Goal: Information Seeking & Learning: Learn about a topic

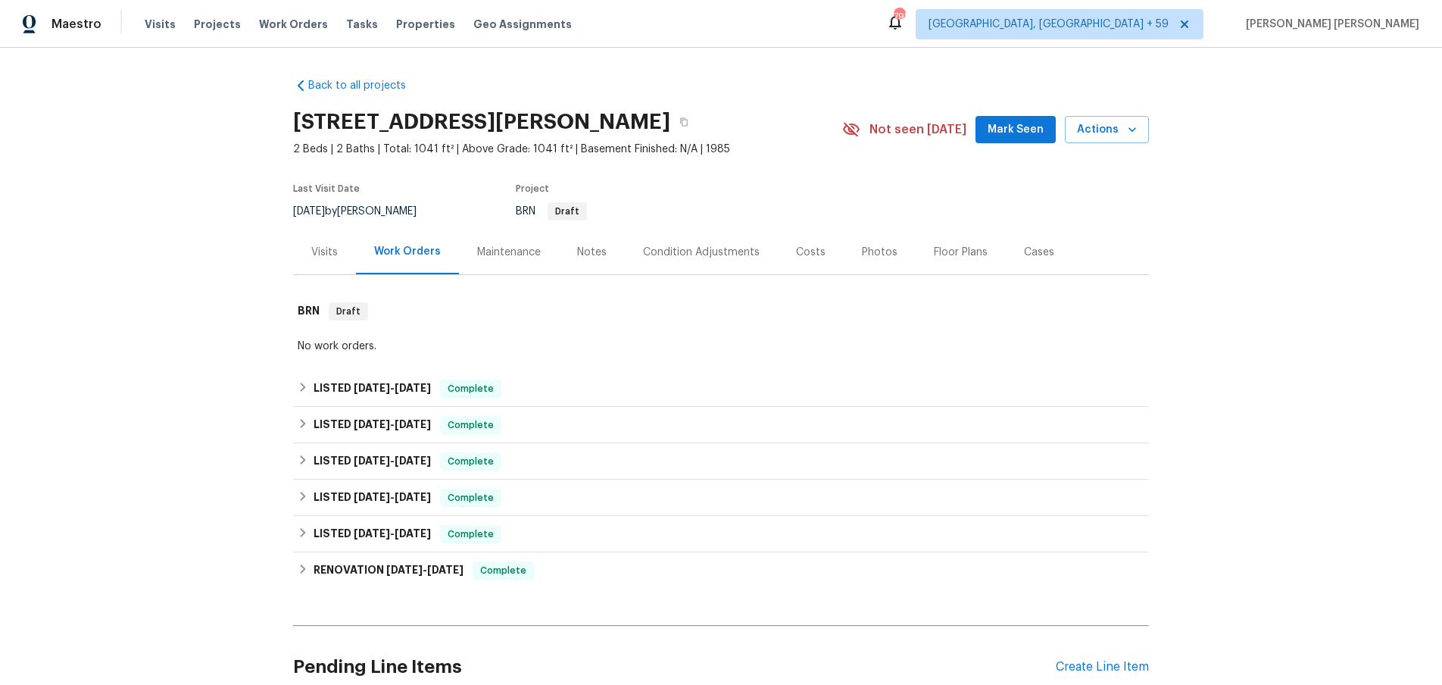
click at [955, 251] on div "Floor Plans" at bounding box center [961, 252] width 54 height 15
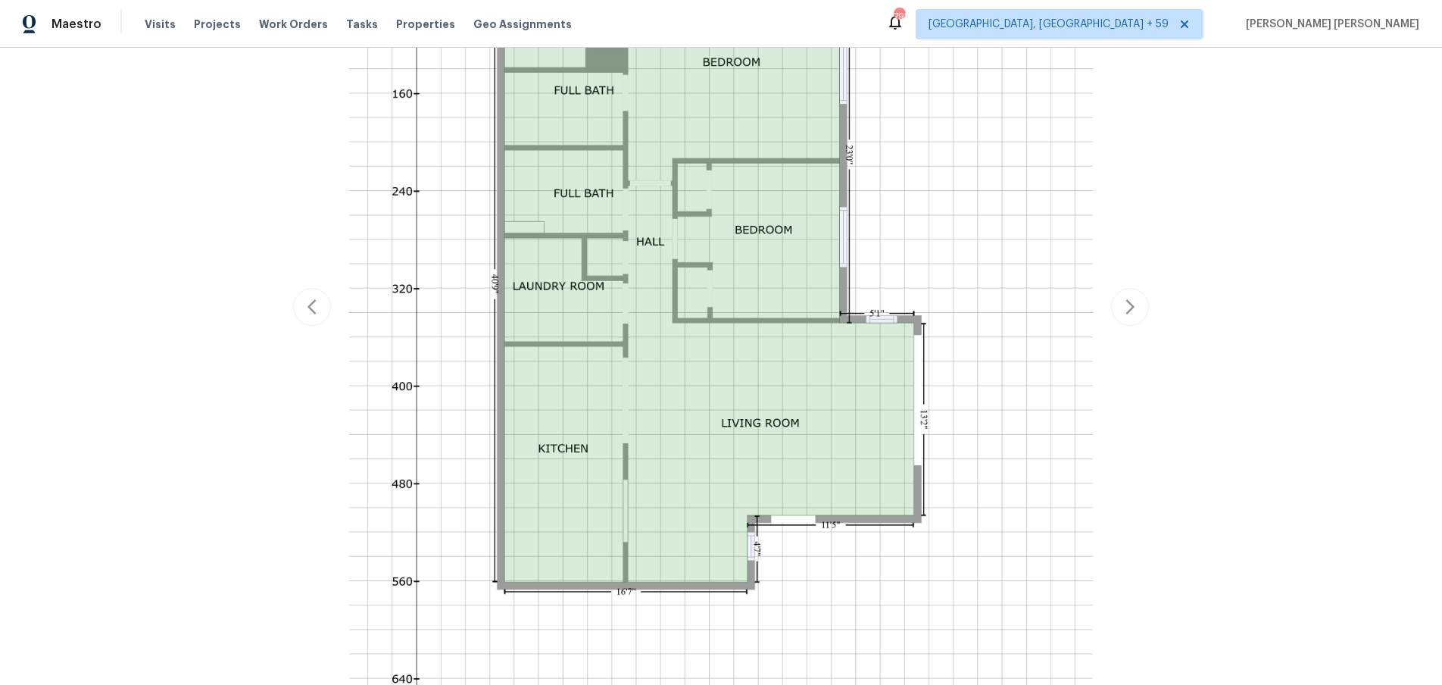
scroll to position [514, 0]
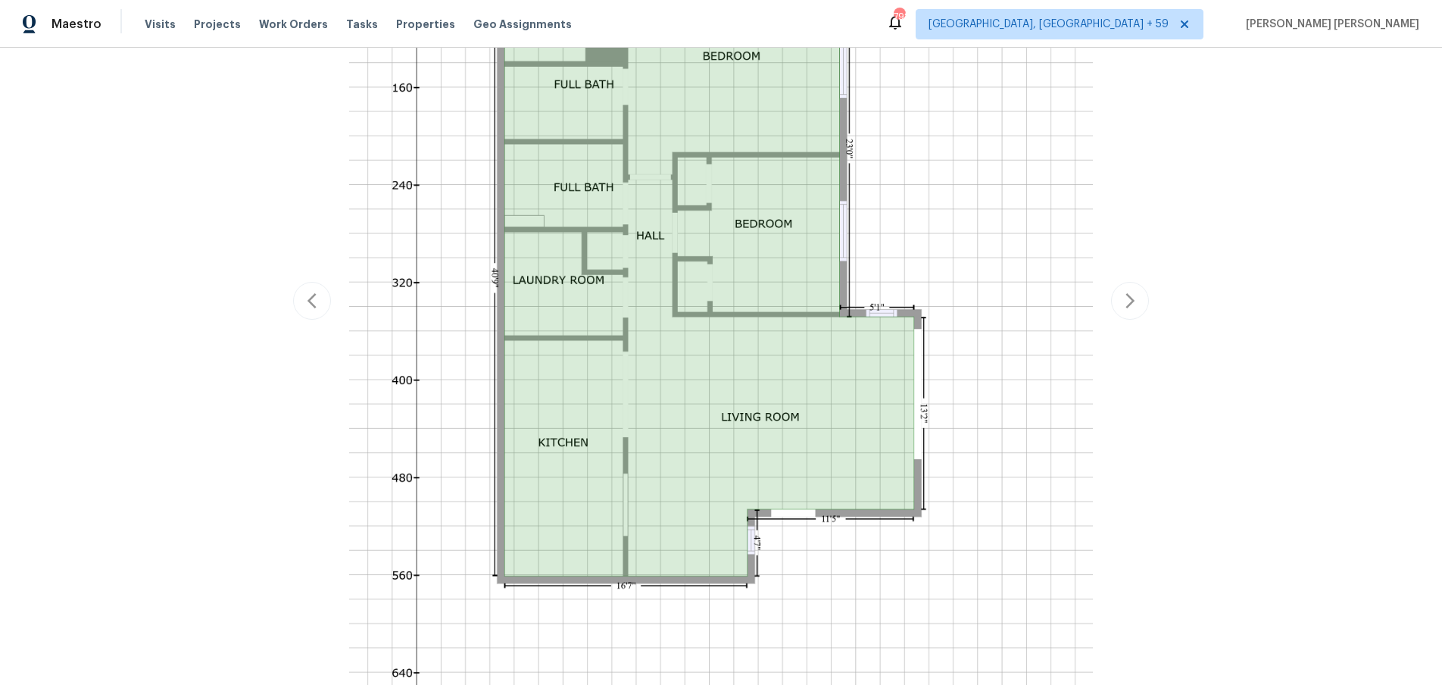
click at [1120, 306] on div "Report issue with floor plan" at bounding box center [721, 301] width 856 height 958
click at [1129, 306] on div "Report issue with floor plan" at bounding box center [721, 301] width 856 height 958
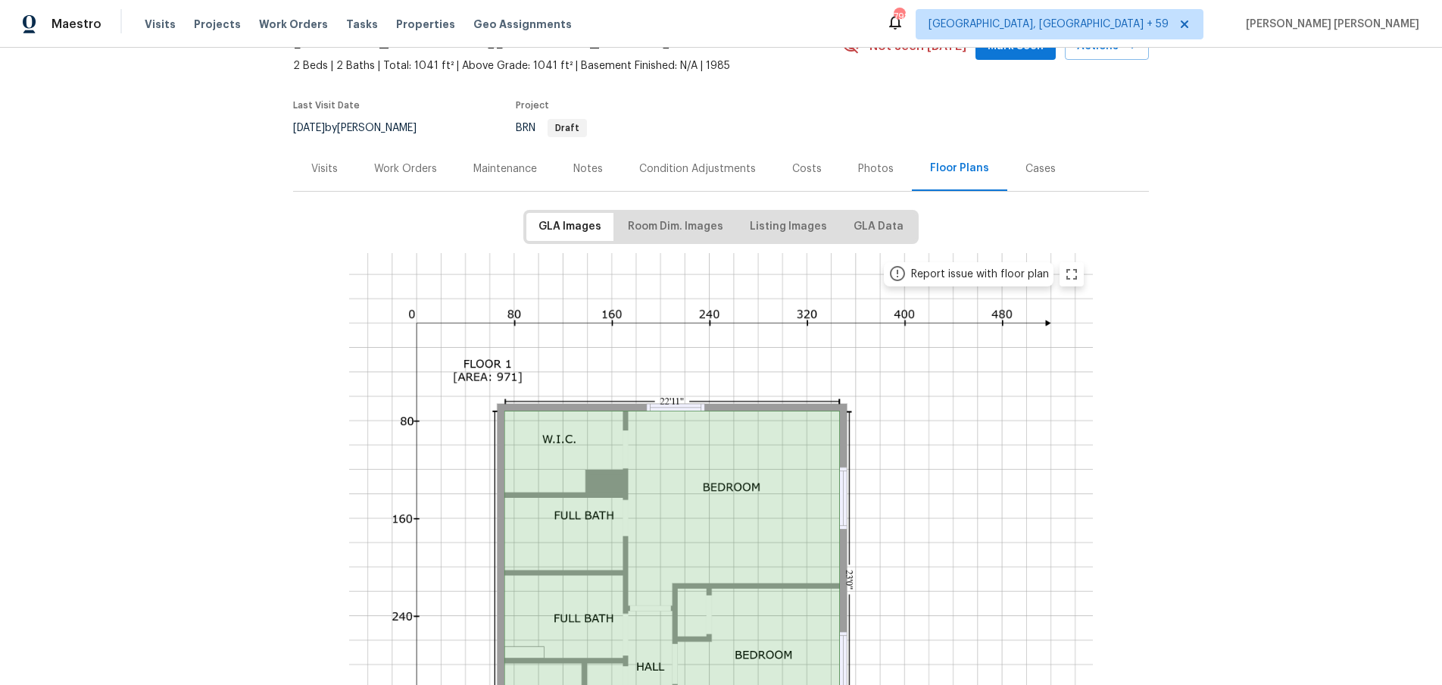
scroll to position [0, 0]
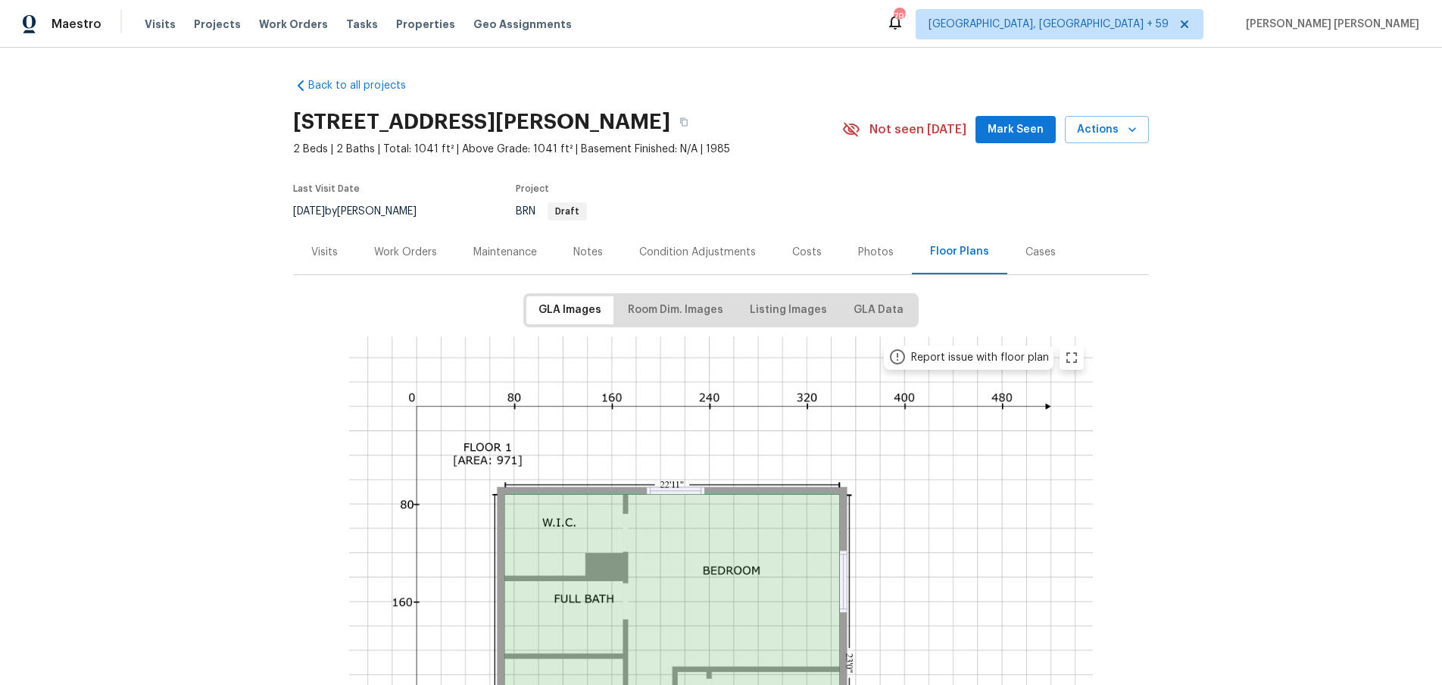
click at [799, 255] on div "Costs" at bounding box center [807, 252] width 30 height 15
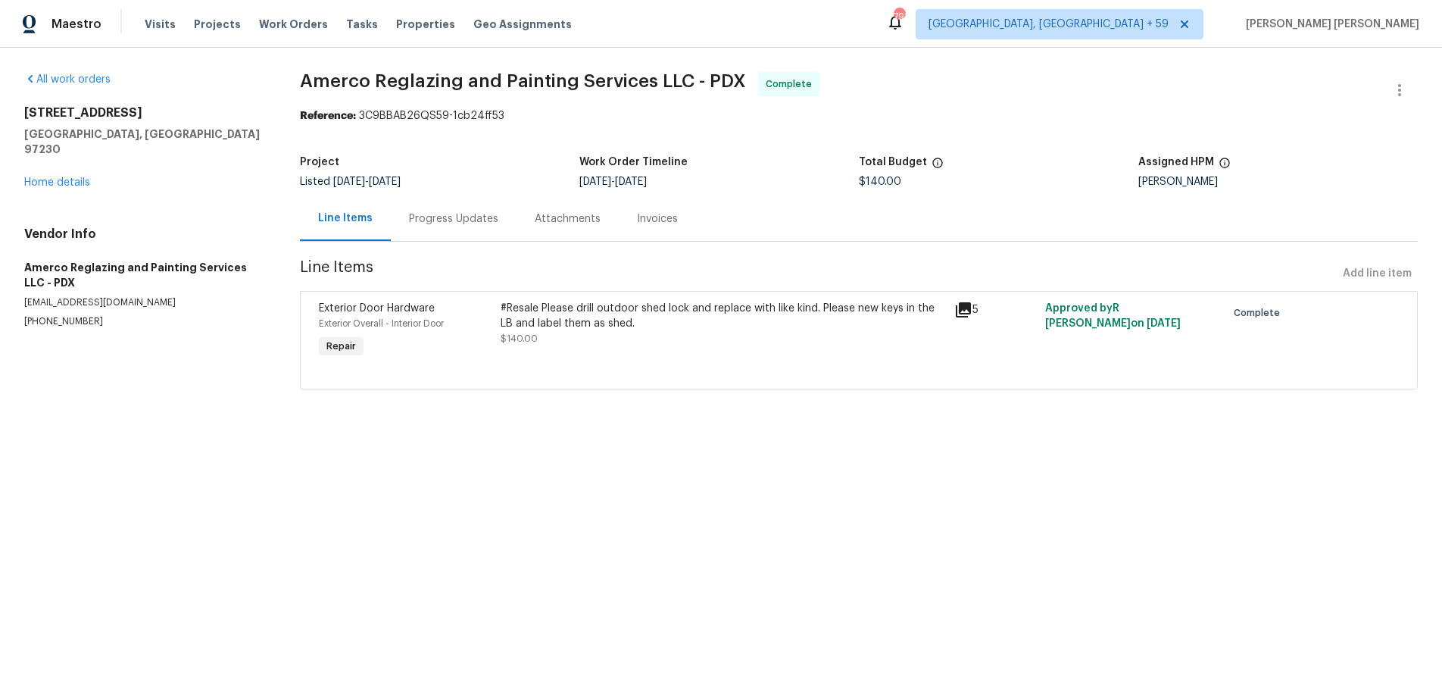
click at [961, 314] on icon at bounding box center [963, 309] width 15 height 15
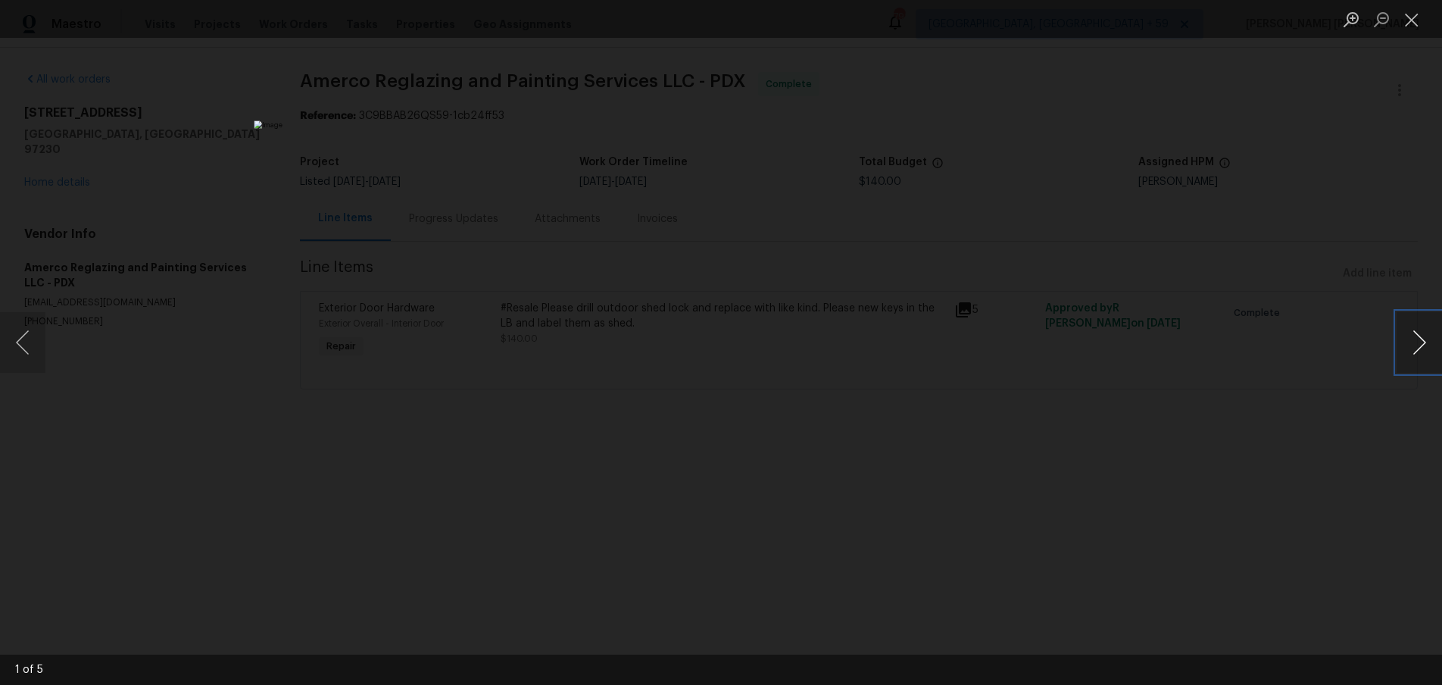
click at [1424, 354] on button "Next image" at bounding box center [1419, 342] width 45 height 61
drag, startPoint x: 1167, startPoint y: 537, endPoint x: 1159, endPoint y: 533, distance: 9.2
click at [1166, 536] on div "Lightbox" at bounding box center [721, 342] width 1442 height 685
drag, startPoint x: 1159, startPoint y: 533, endPoint x: 1114, endPoint y: 510, distance: 51.2
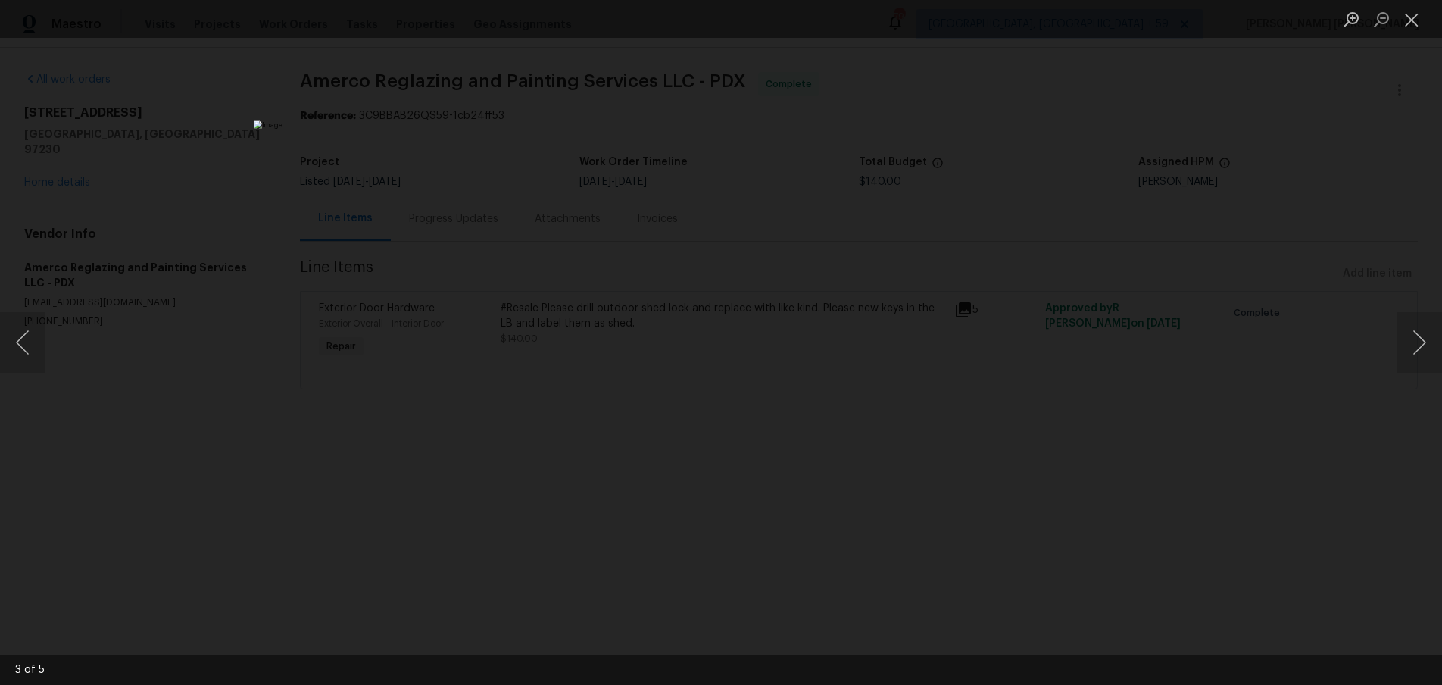
click at [1120, 515] on div "Lightbox" at bounding box center [721, 342] width 1442 height 685
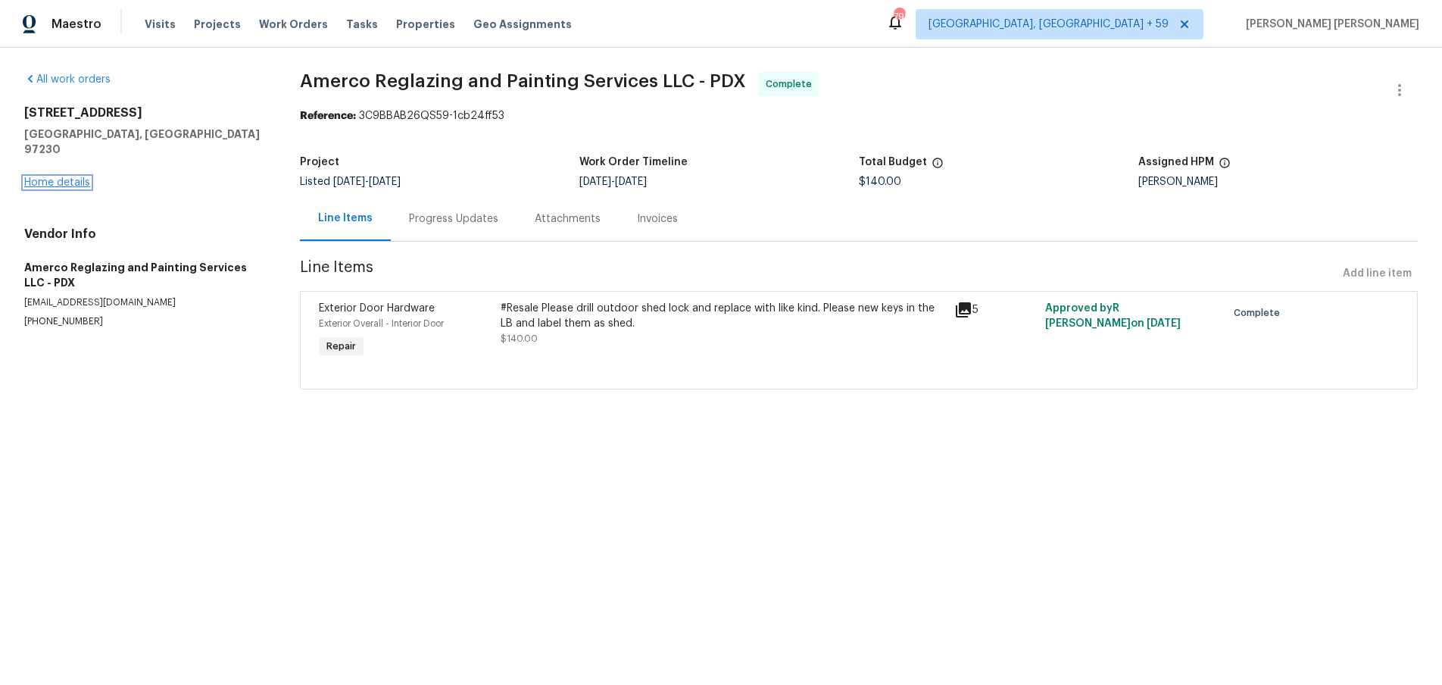
click at [68, 177] on link "Home details" at bounding box center [57, 182] width 66 height 11
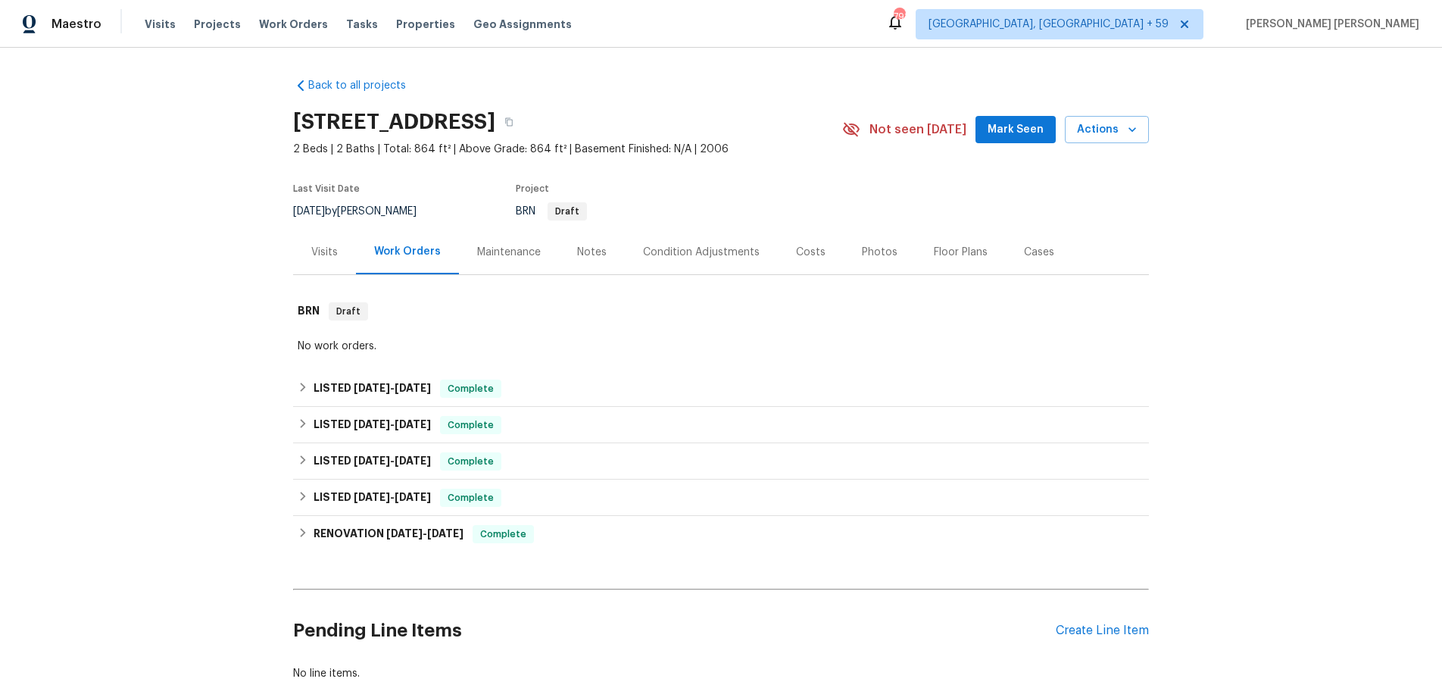
click at [330, 257] on div "Visits" at bounding box center [324, 252] width 27 height 15
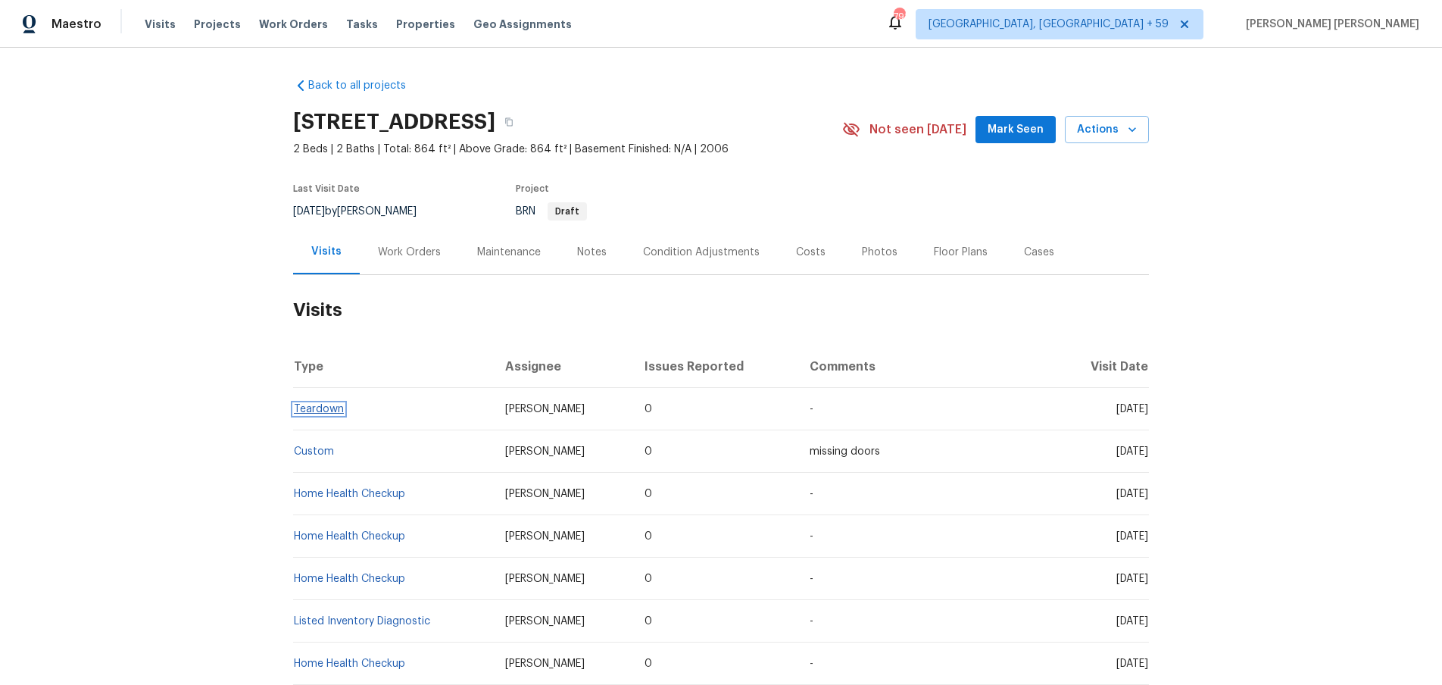
click at [331, 408] on link "Teardown" at bounding box center [319, 409] width 50 height 11
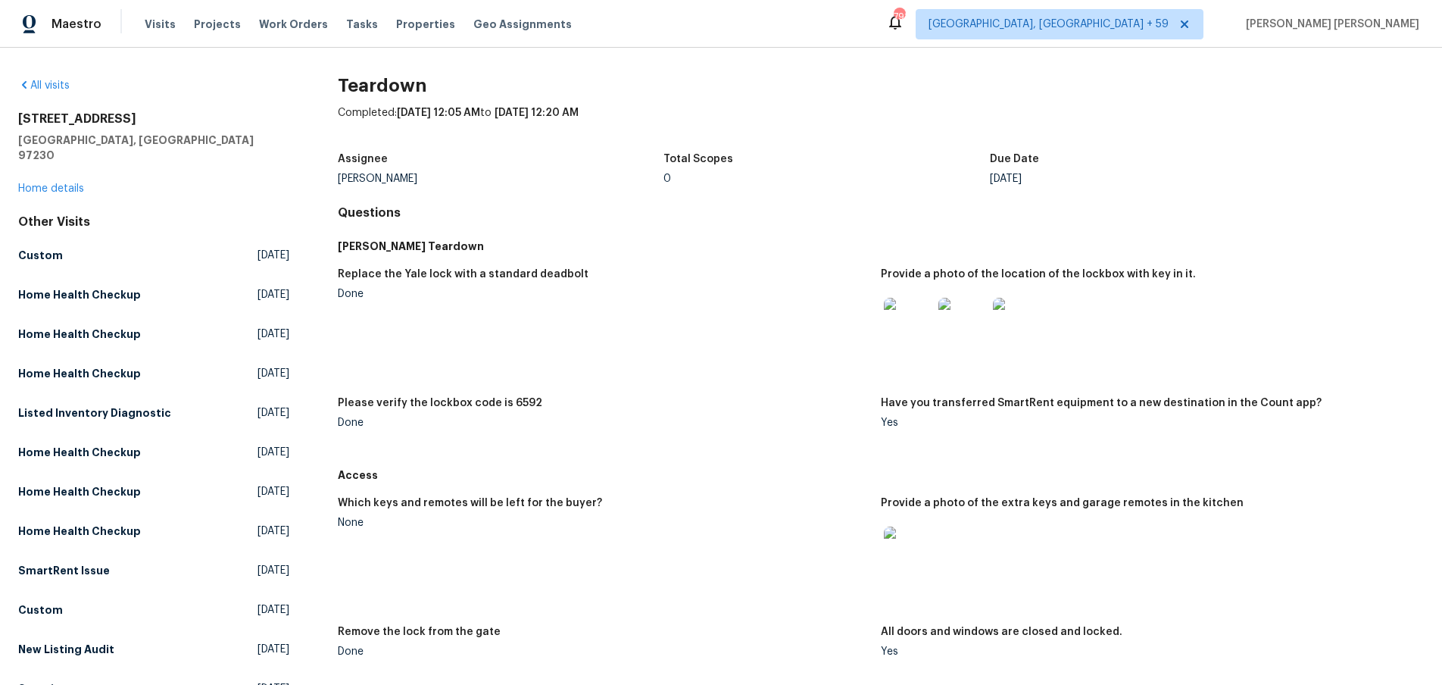
click at [898, 320] on img at bounding box center [908, 322] width 48 height 48
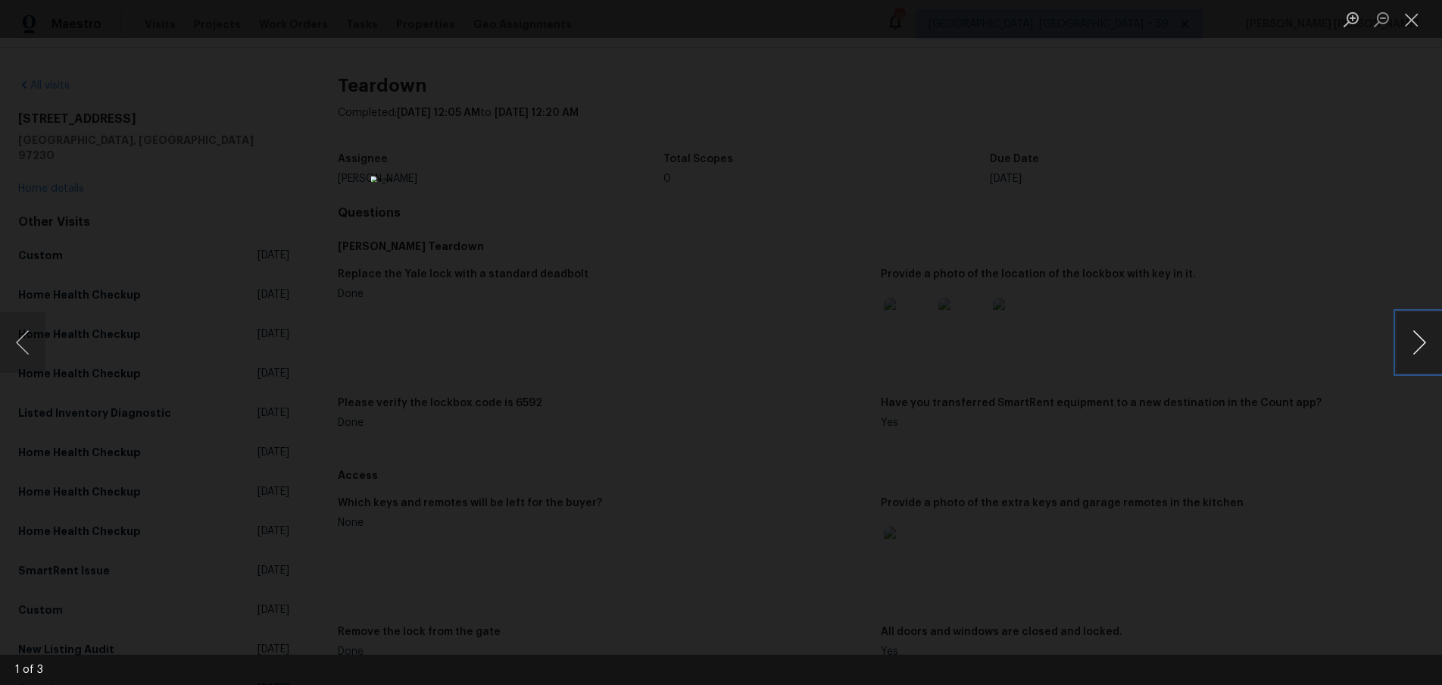
click at [1428, 348] on button "Next image" at bounding box center [1419, 342] width 45 height 61
click at [1381, 408] on div "Lightbox" at bounding box center [721, 342] width 1442 height 685
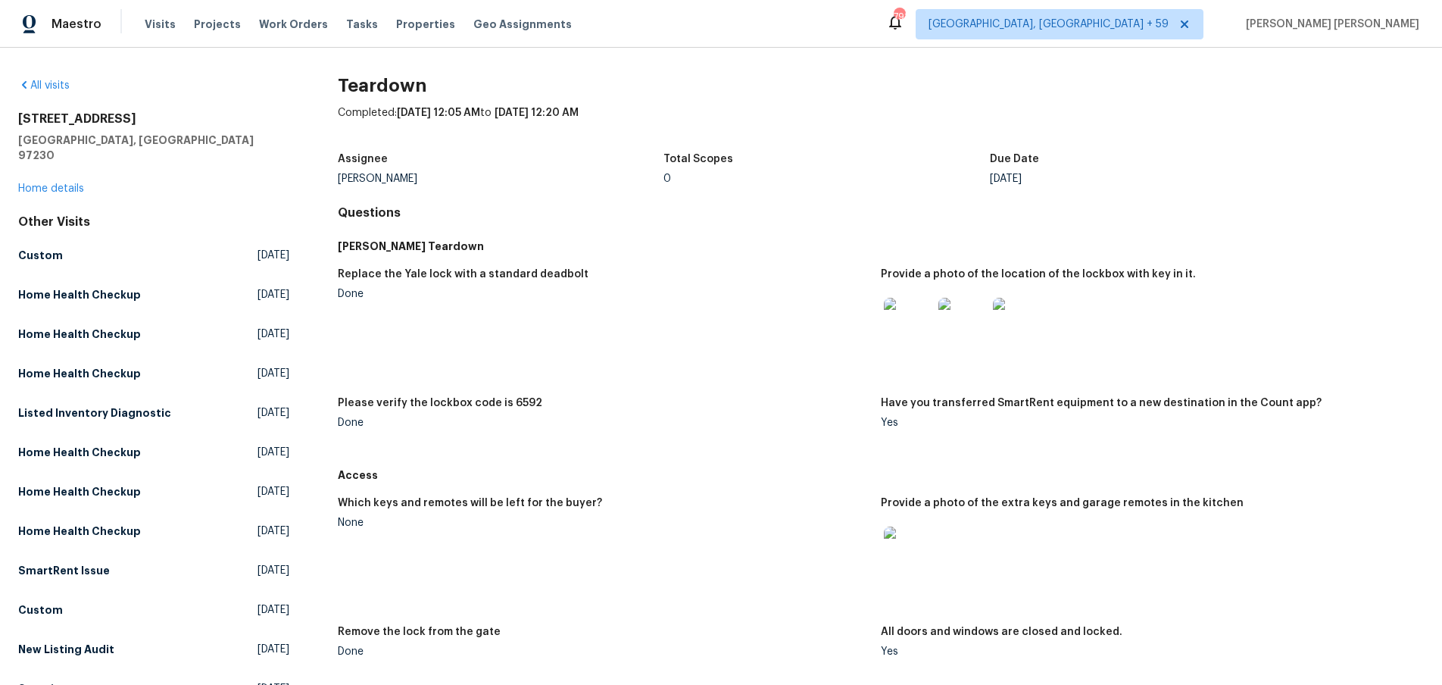
click at [1380, 408] on div "Lightbox" at bounding box center [721, 342] width 1442 height 685
click at [913, 328] on img at bounding box center [908, 322] width 48 height 48
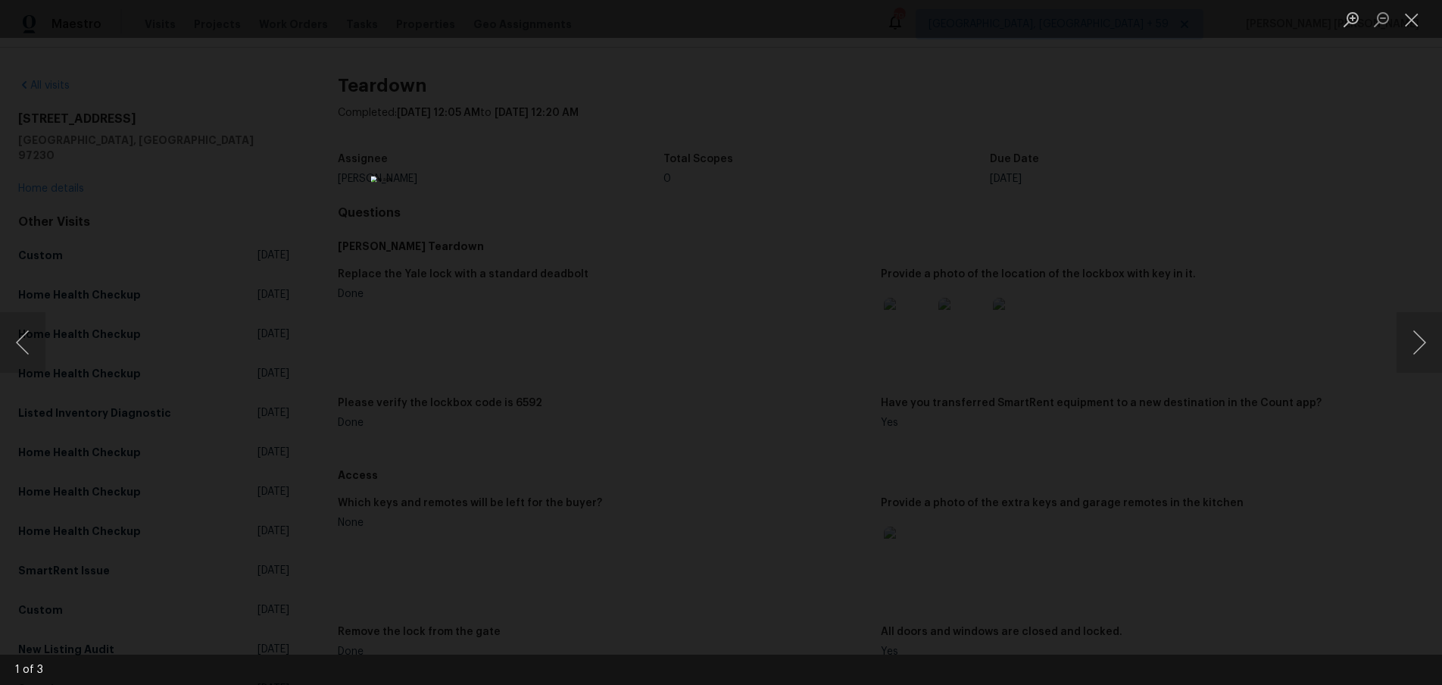
click at [1276, 350] on div "Lightbox" at bounding box center [721, 342] width 1442 height 685
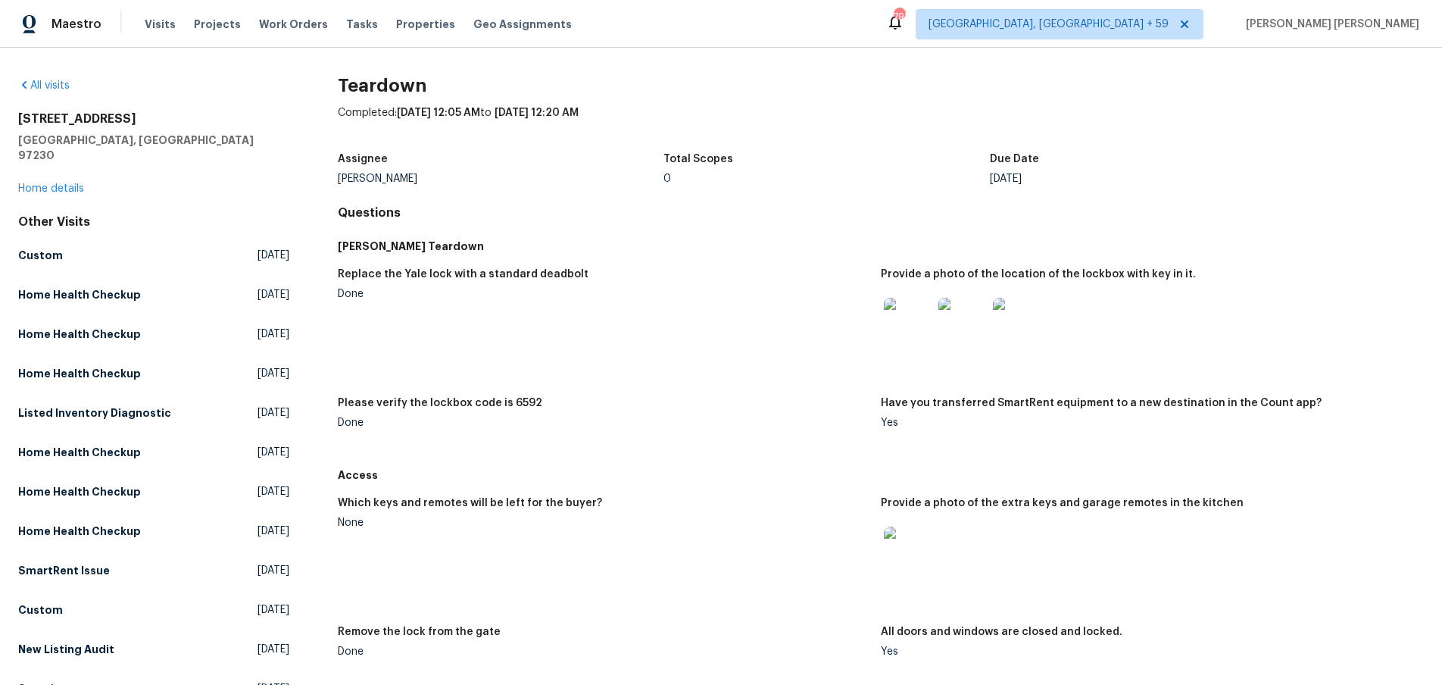
click at [953, 332] on img at bounding box center [963, 322] width 48 height 48
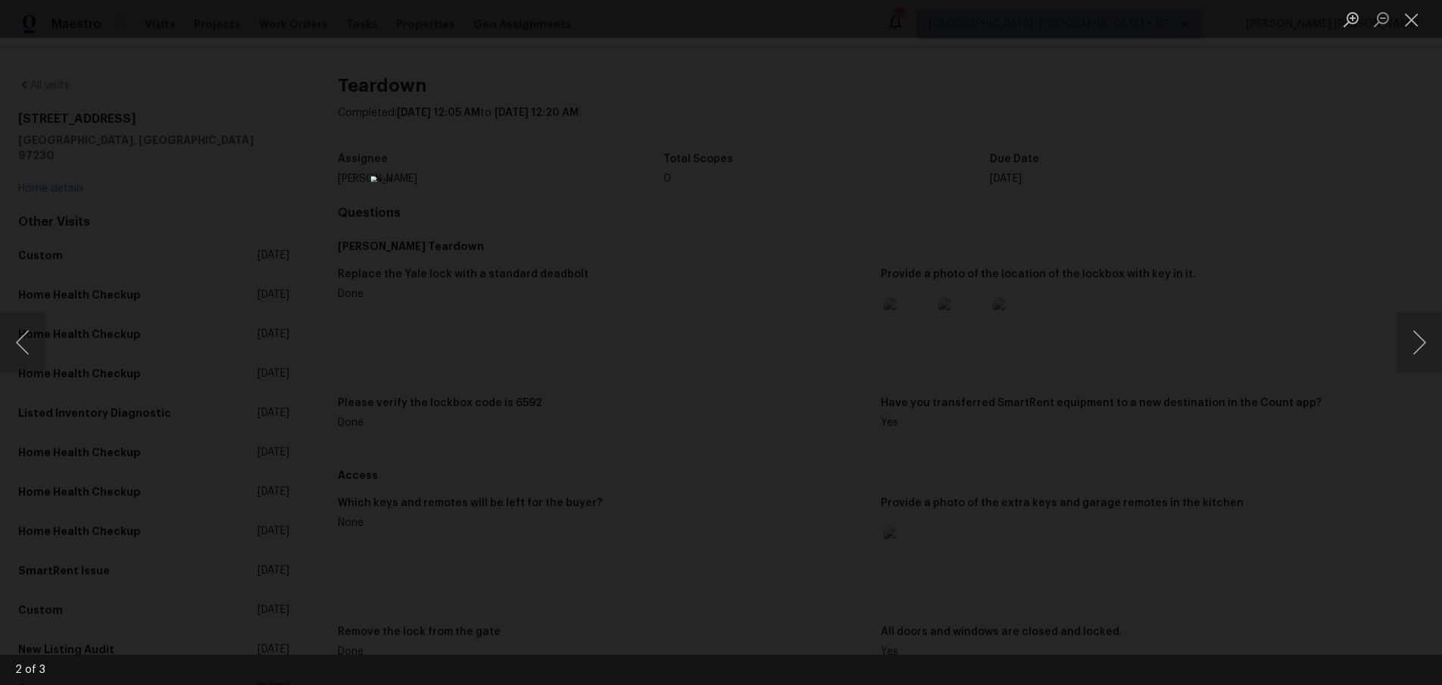
click at [1022, 323] on div "Lightbox" at bounding box center [721, 342] width 1442 height 685
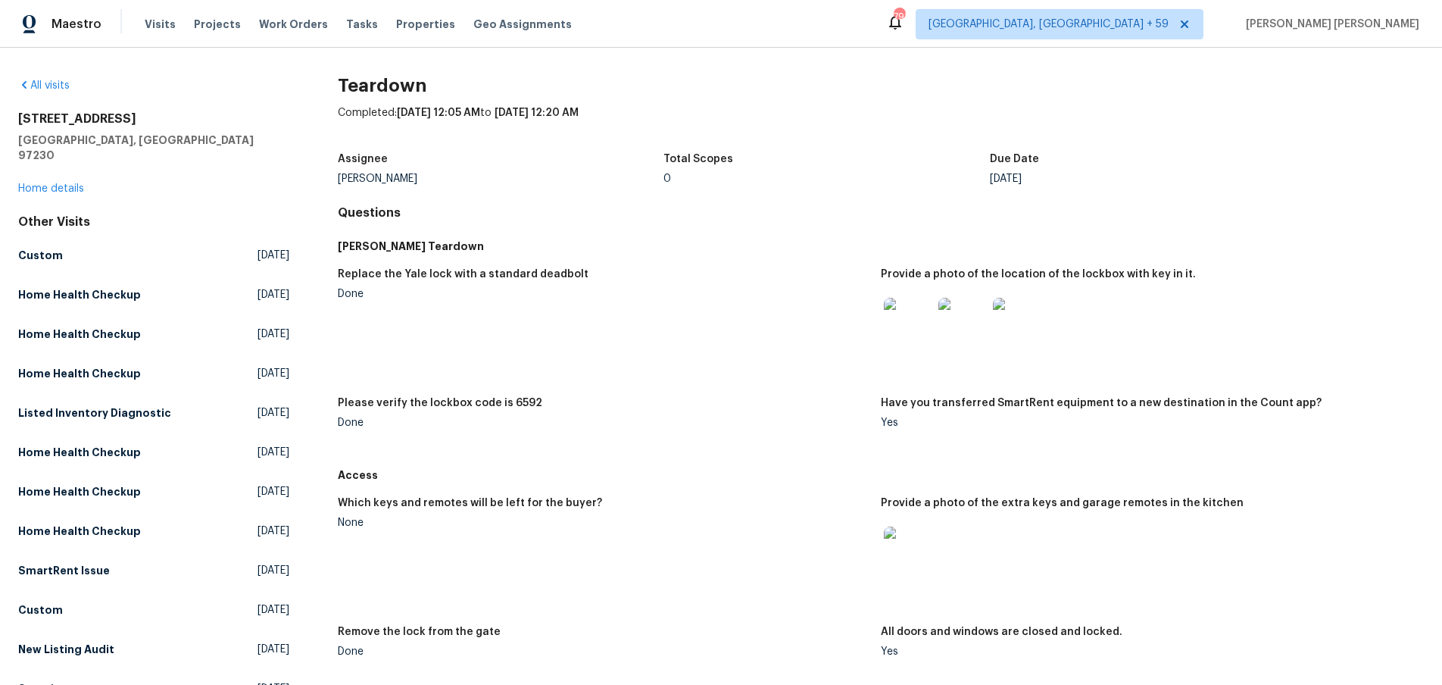
click at [1014, 325] on img at bounding box center [1017, 322] width 48 height 48
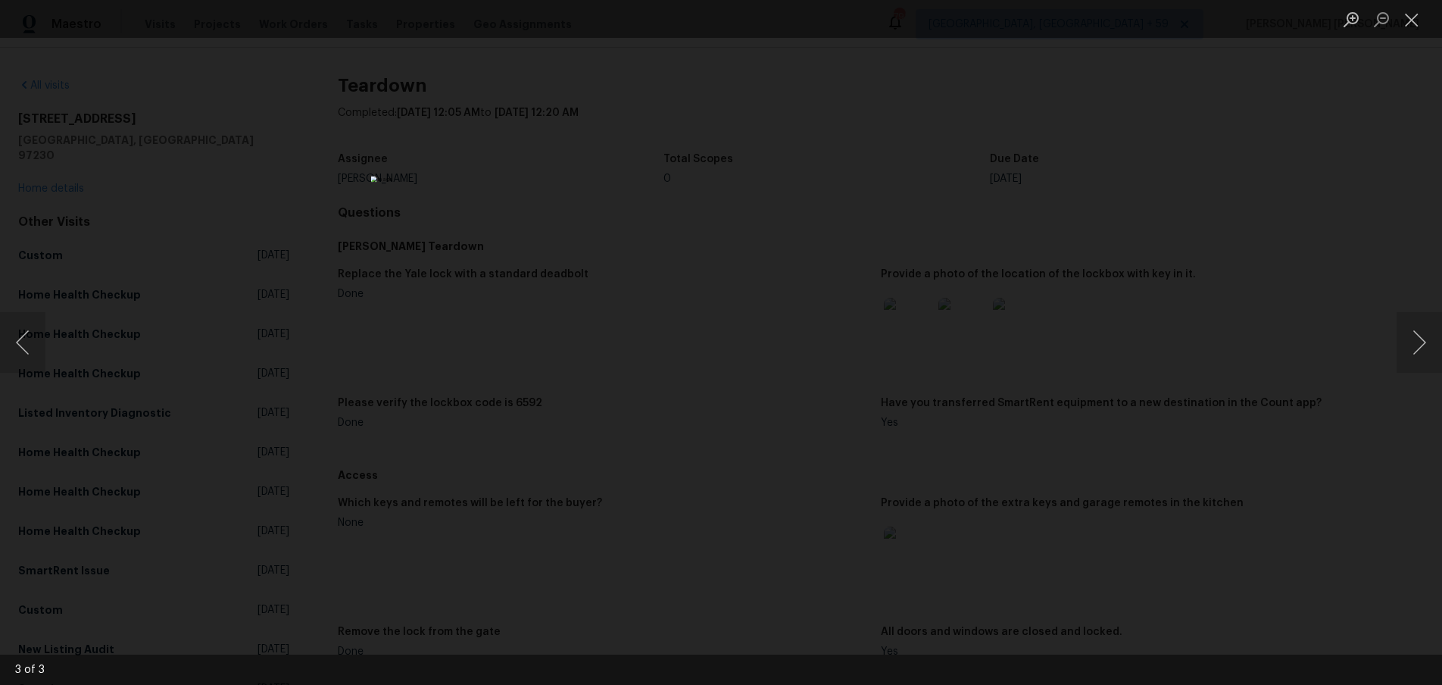
click at [1260, 336] on div "Lightbox" at bounding box center [721, 342] width 1442 height 685
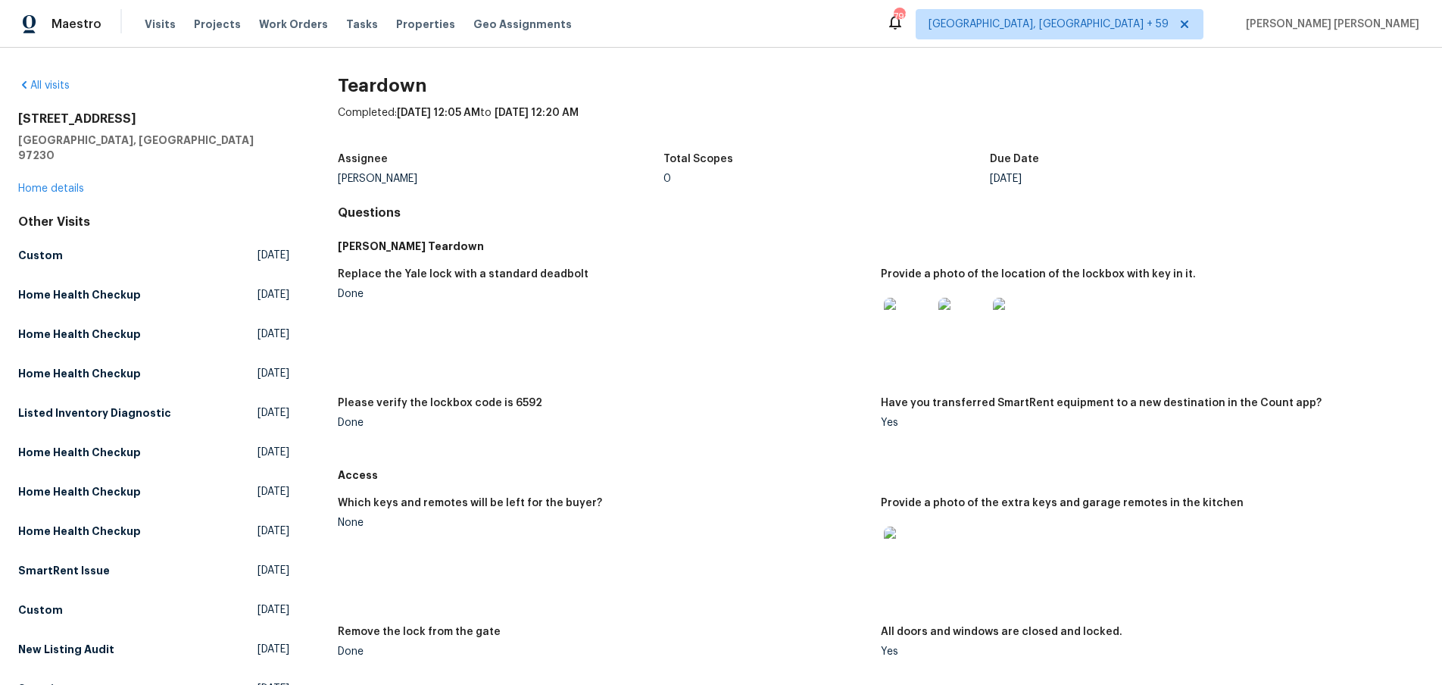
click at [1260, 336] on div "Lightbox" at bounding box center [721, 342] width 1442 height 685
click at [42, 248] on h5 "Custom" at bounding box center [40, 255] width 45 height 15
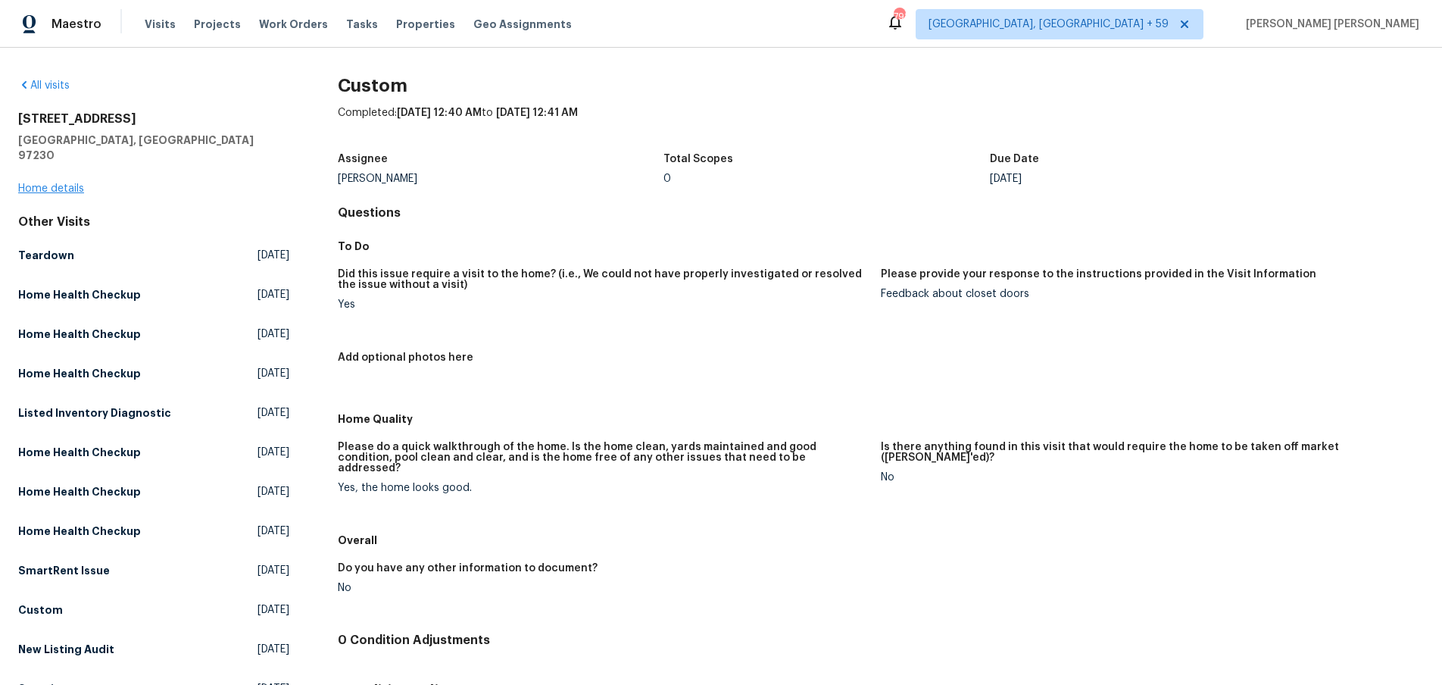
scroll to position [1, 0]
click at [39, 183] on link "Home details" at bounding box center [51, 188] width 66 height 11
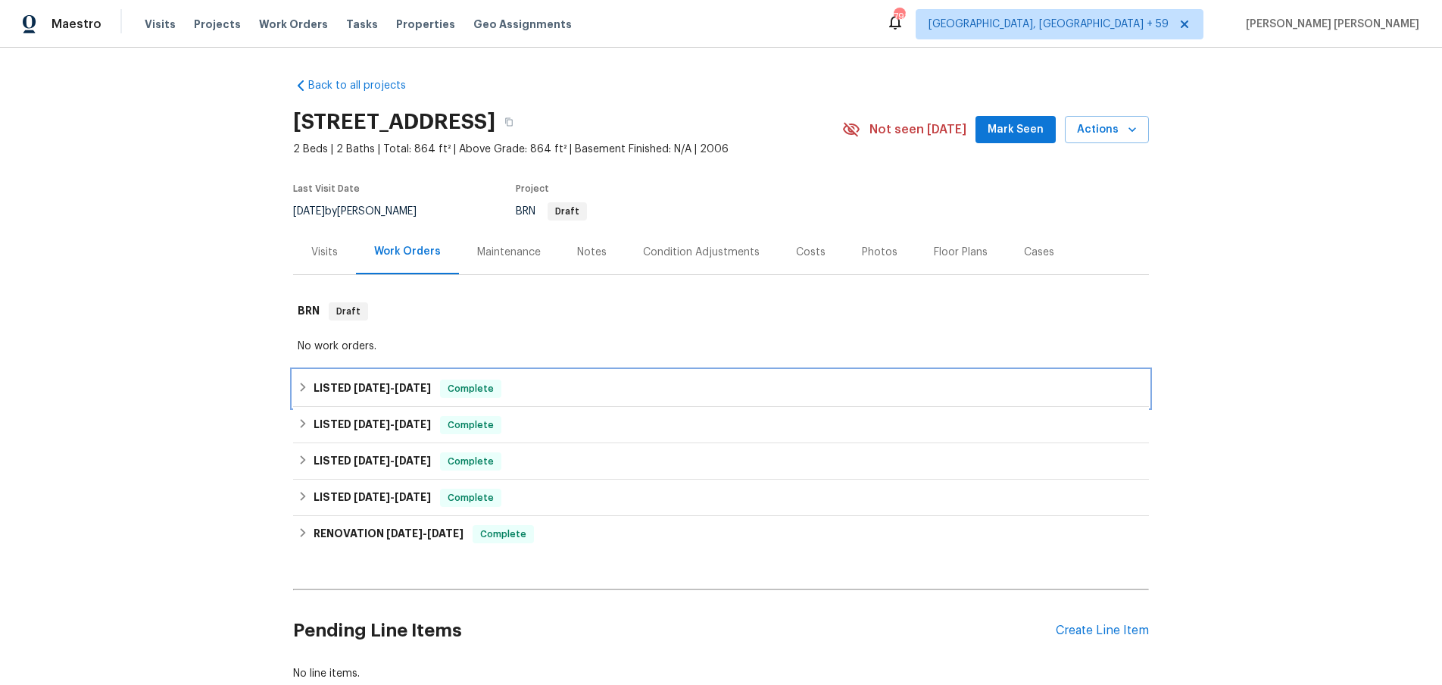
click at [377, 392] on span "8/21/25" at bounding box center [372, 388] width 36 height 11
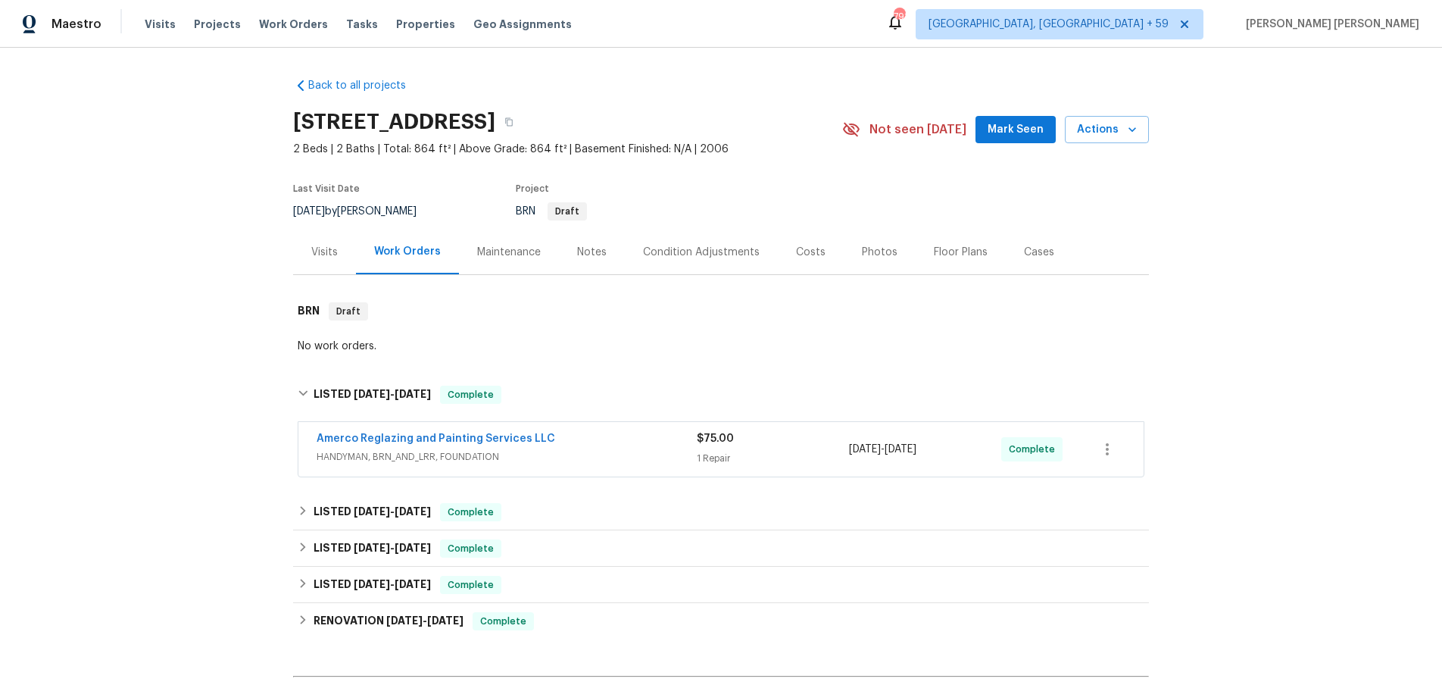
click at [710, 467] on div "$75.00 1 Repair" at bounding box center [773, 449] width 152 height 36
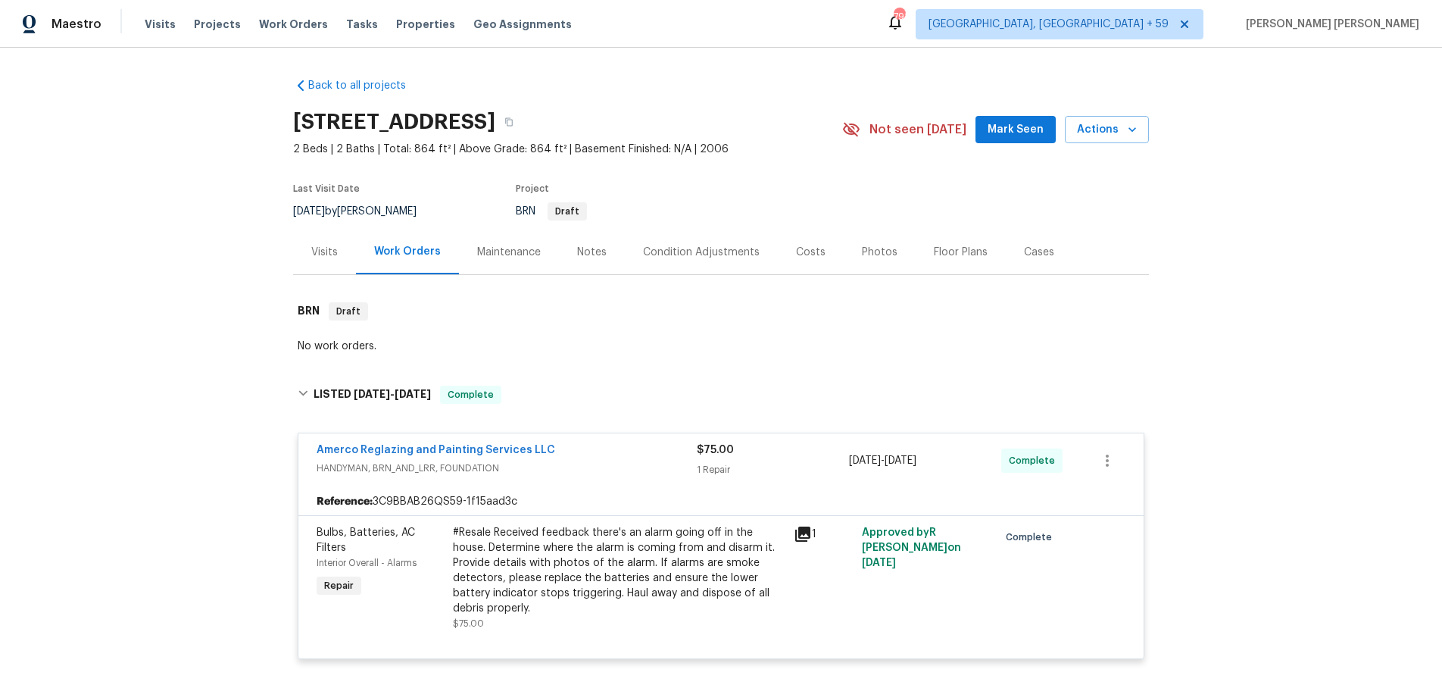
scroll to position [19, 0]
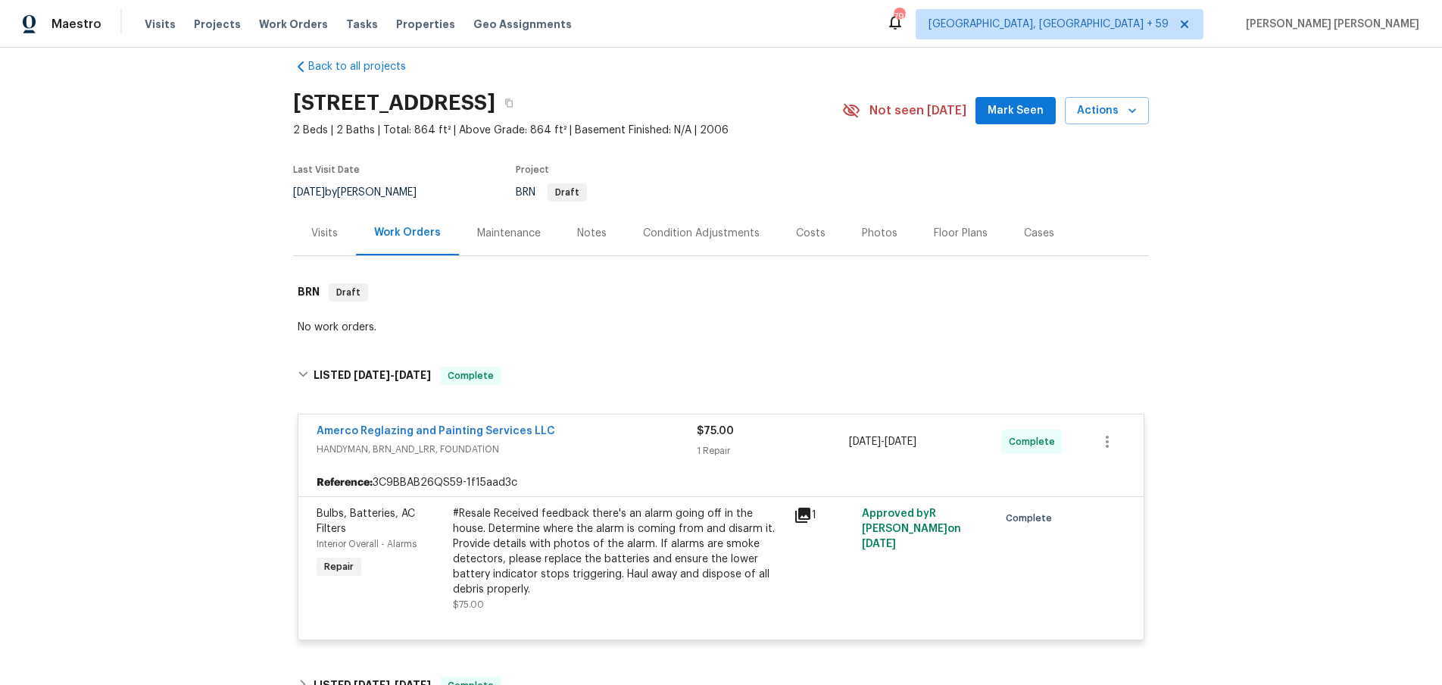
click at [799, 518] on icon at bounding box center [802, 515] width 15 height 15
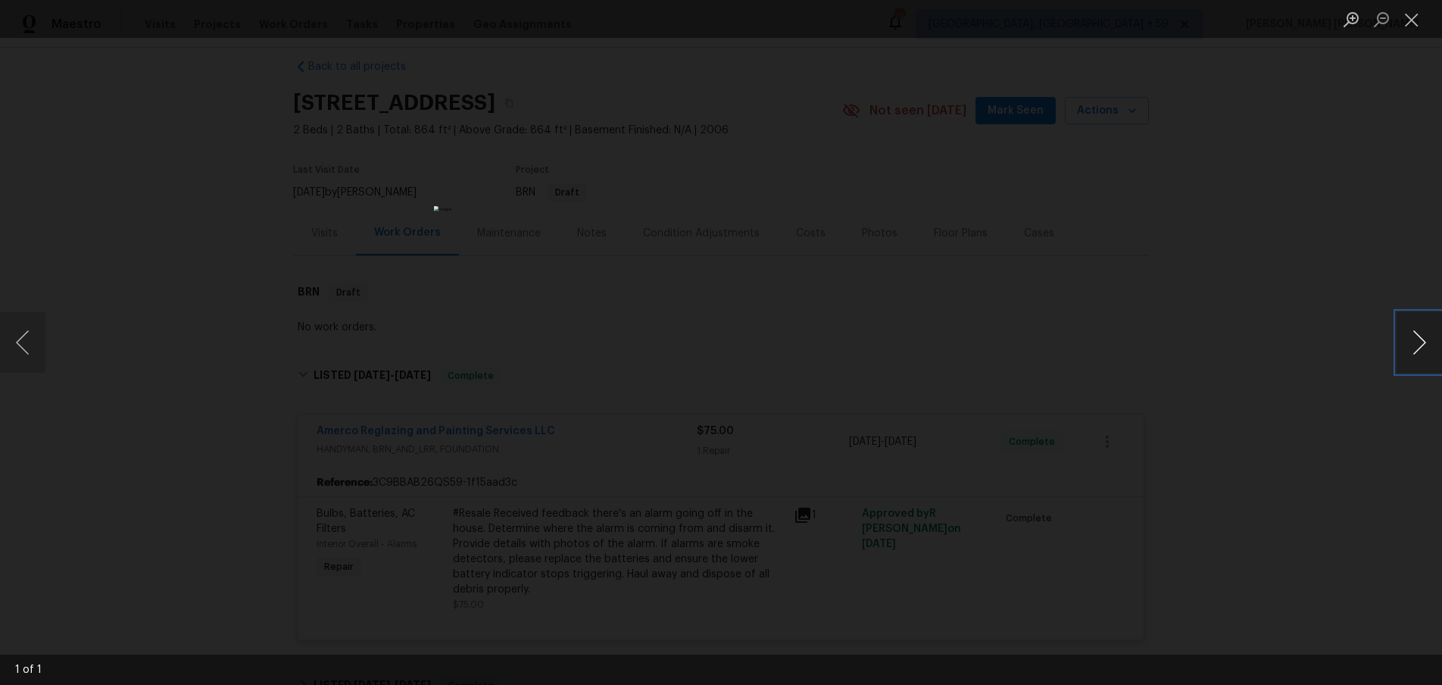
click at [1413, 354] on button "Next image" at bounding box center [1419, 342] width 45 height 61
drag, startPoint x: 1413, startPoint y: 354, endPoint x: 1348, endPoint y: 389, distance: 73.6
click at [1407, 352] on button "Next image" at bounding box center [1419, 342] width 45 height 61
click at [1311, 418] on div "Lightbox" at bounding box center [721, 342] width 1442 height 685
drag, startPoint x: 1311, startPoint y: 418, endPoint x: 1233, endPoint y: 418, distance: 78.0
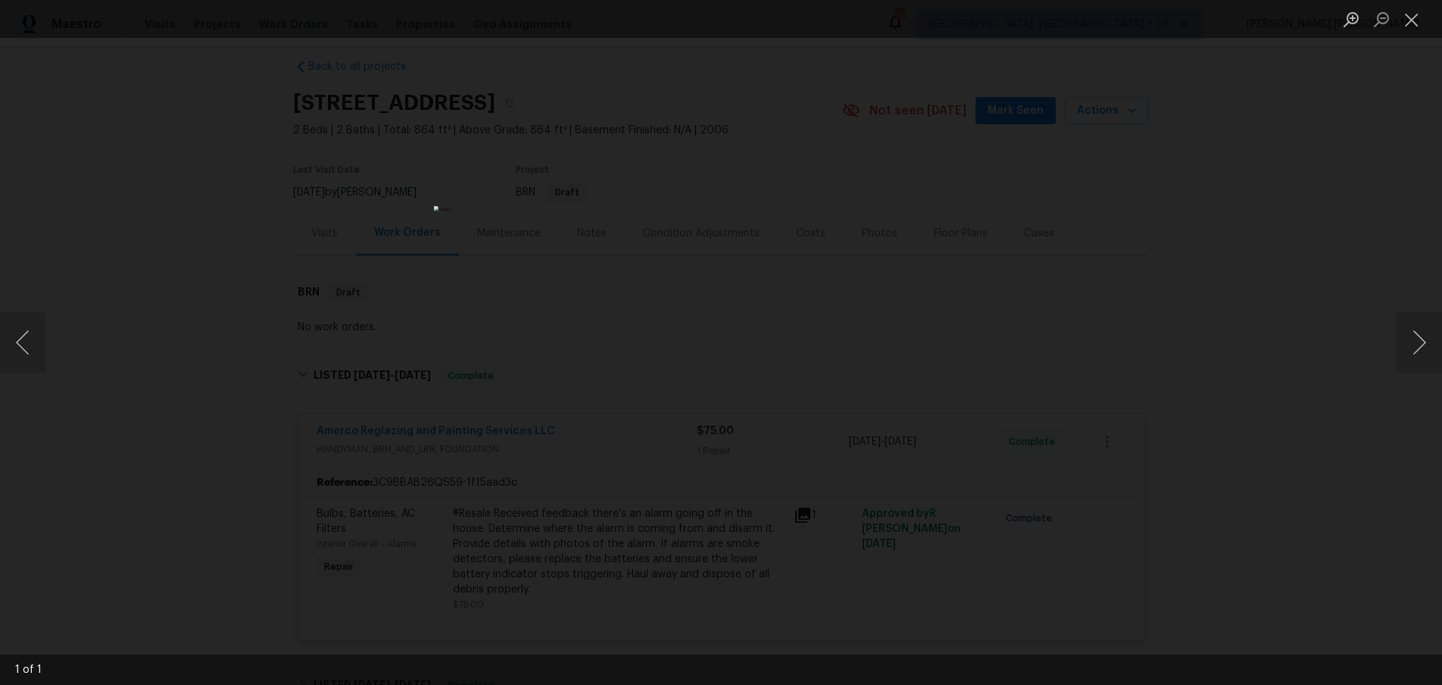
click at [1310, 417] on div "Lightbox" at bounding box center [721, 342] width 1442 height 685
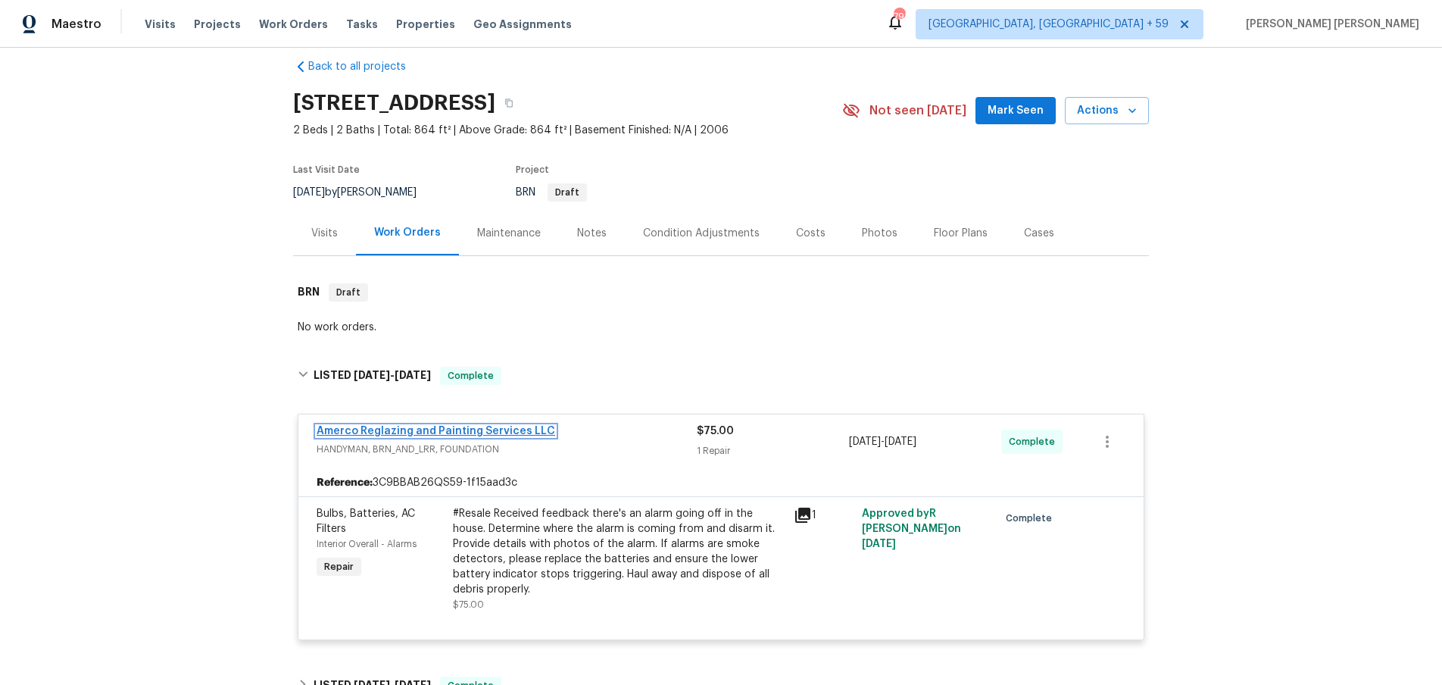
click at [418, 433] on link "Amerco Reglazing and Painting Services LLC" at bounding box center [436, 431] width 239 height 11
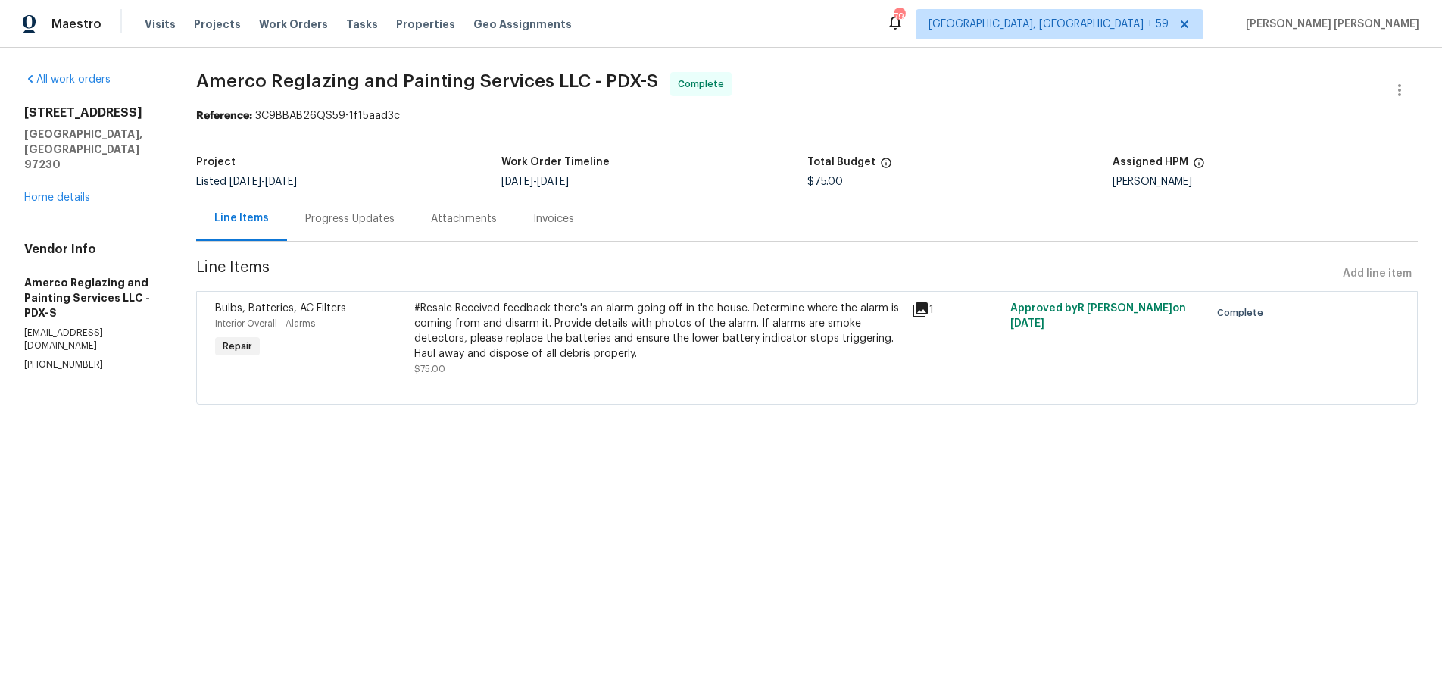
click at [840, 332] on div "#Resale Received feedback there's an alarm going off in the house. Determine wh…" at bounding box center [658, 331] width 488 height 61
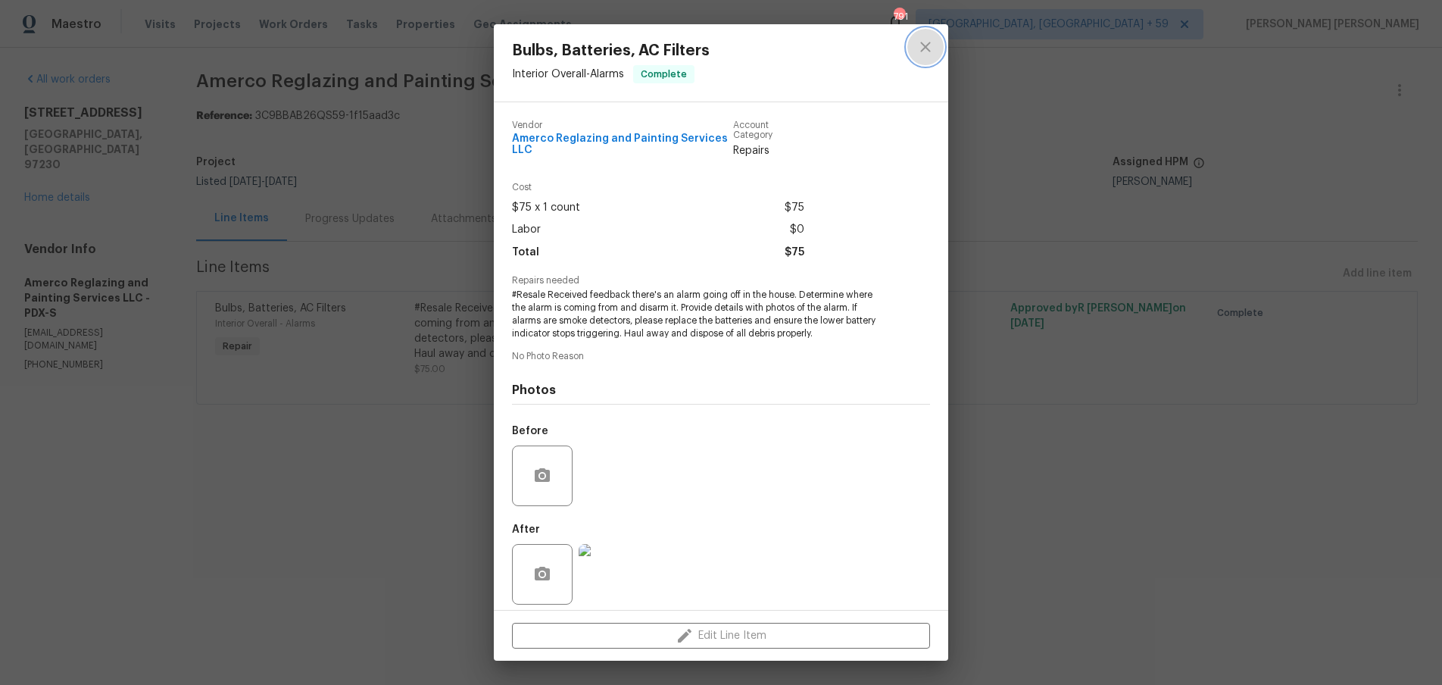
click at [919, 44] on icon "close" at bounding box center [926, 47] width 18 height 18
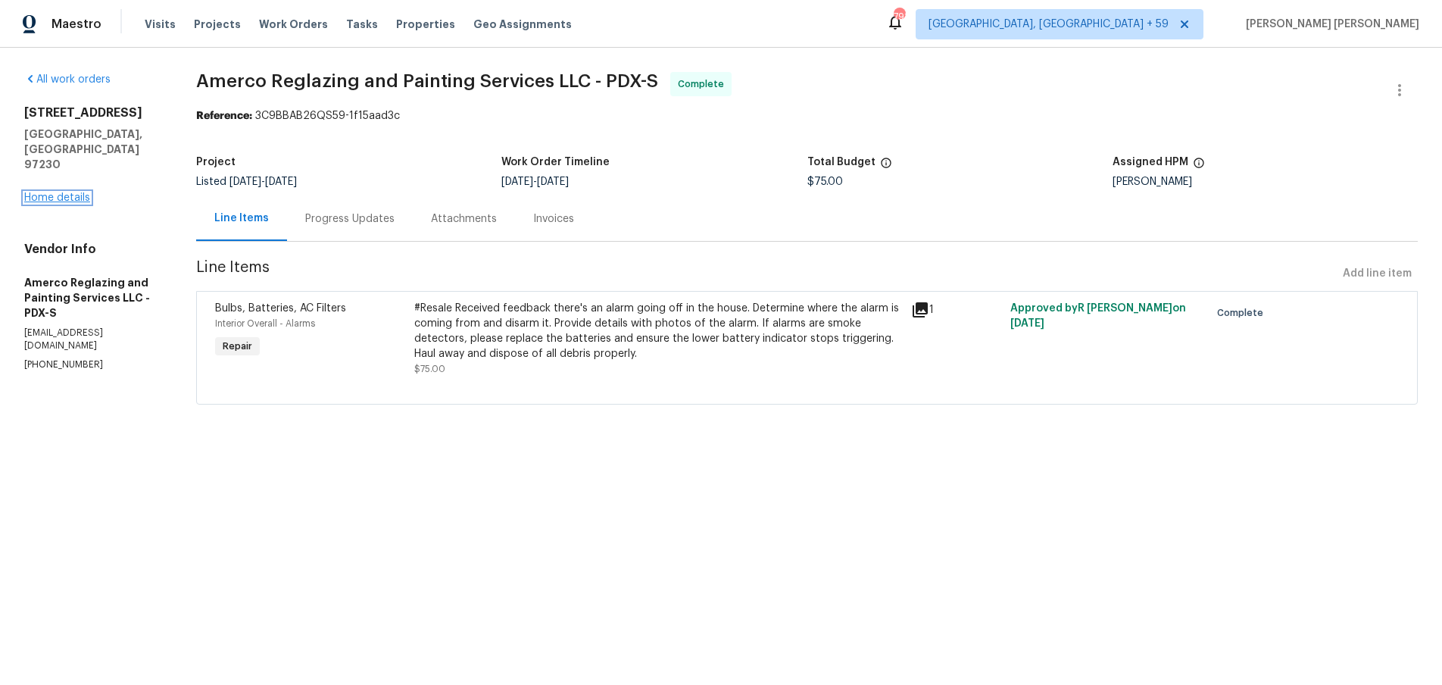
click at [54, 192] on link "Home details" at bounding box center [57, 197] width 66 height 11
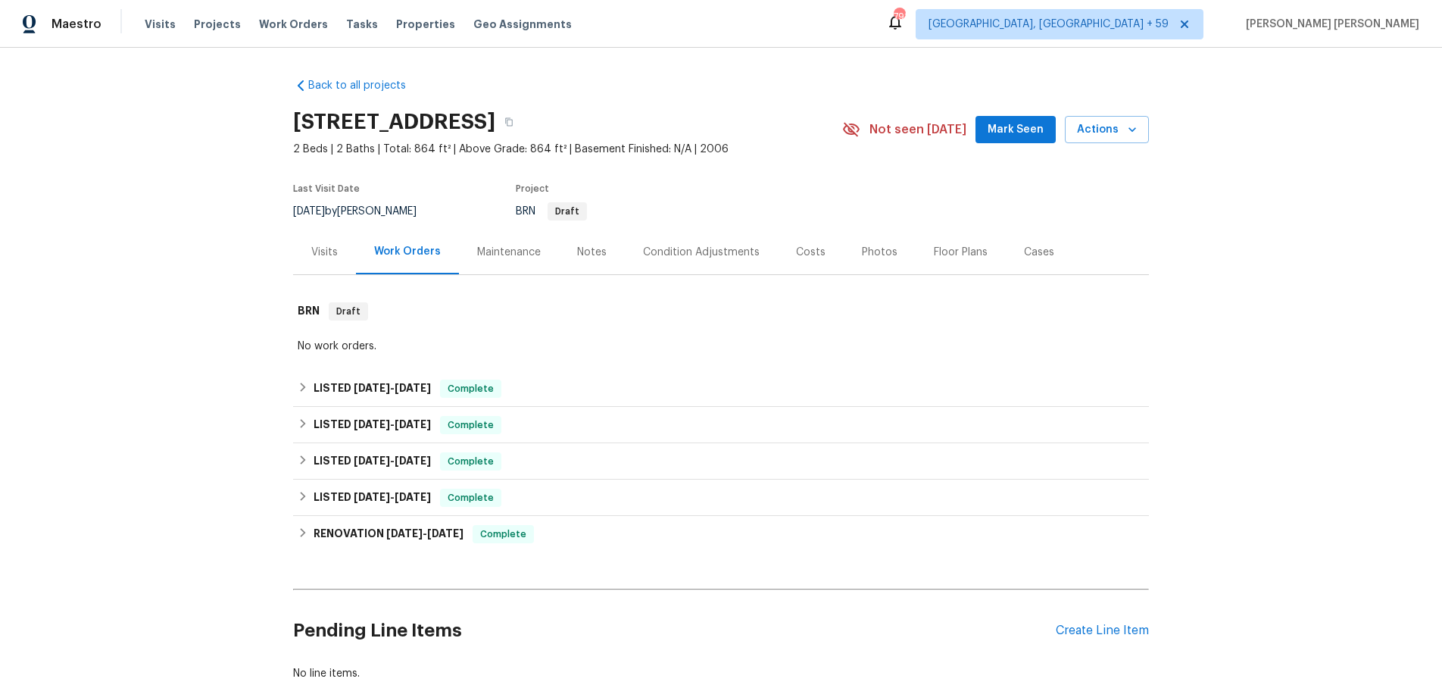
scroll to position [99, 0]
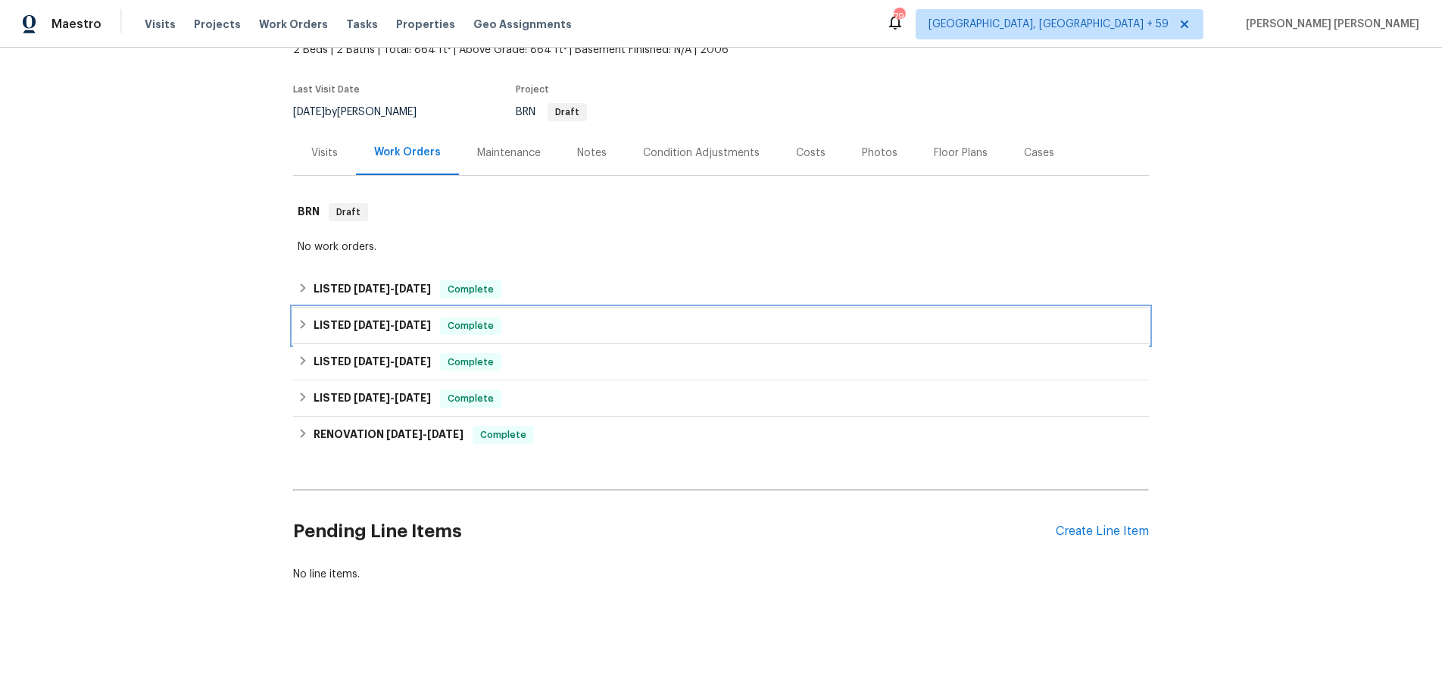
click at [325, 333] on h6 "LISTED 8/21/25 - 8/25/25" at bounding box center [372, 326] width 117 height 18
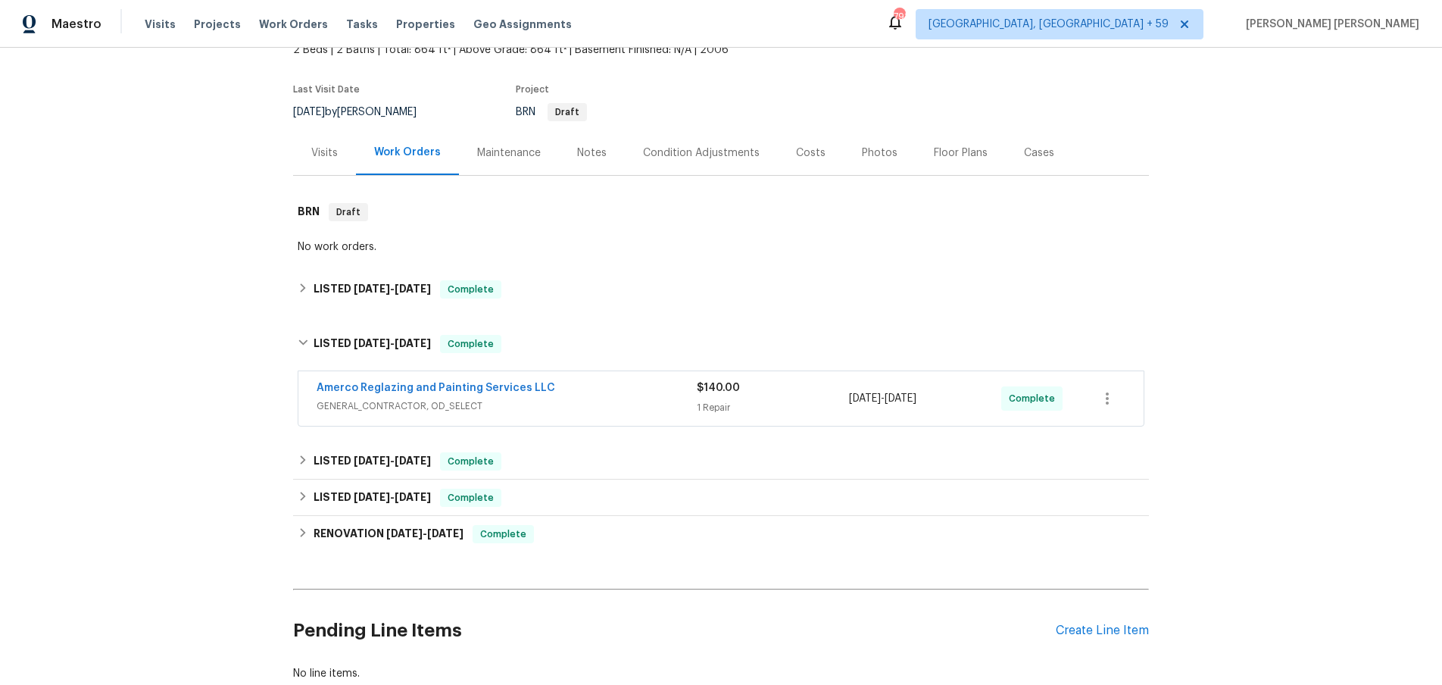
click at [539, 394] on span "Amerco Reglazing and Painting Services LLC" at bounding box center [436, 387] width 239 height 15
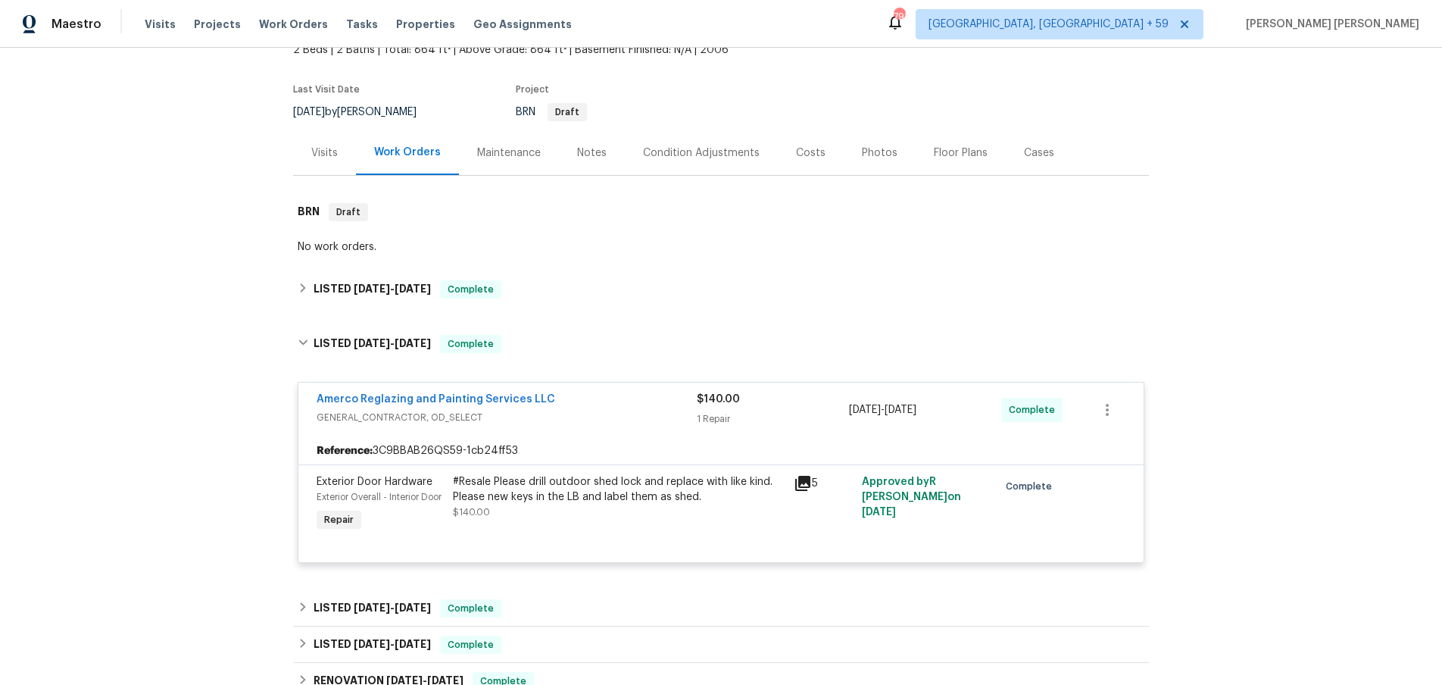
click at [797, 489] on icon at bounding box center [802, 483] width 15 height 15
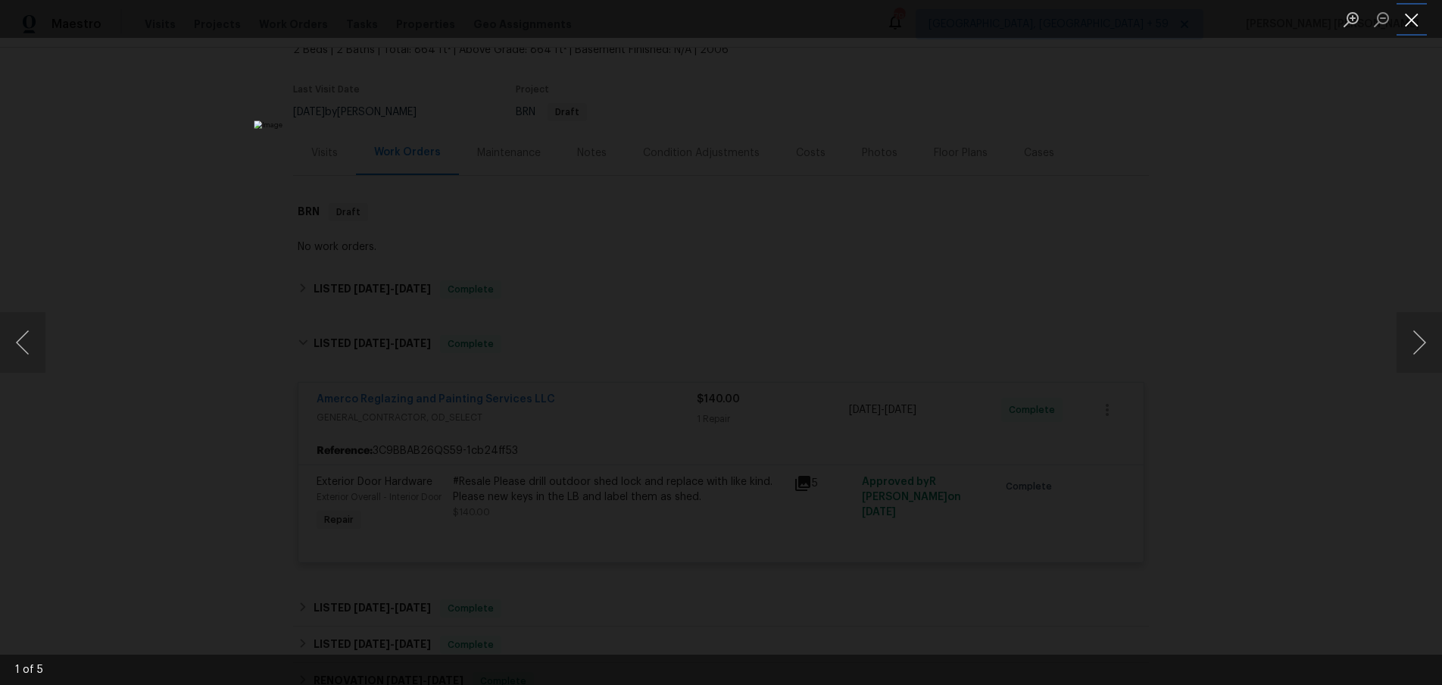
click at [1412, 31] on button "Close lightbox" at bounding box center [1412, 19] width 30 height 27
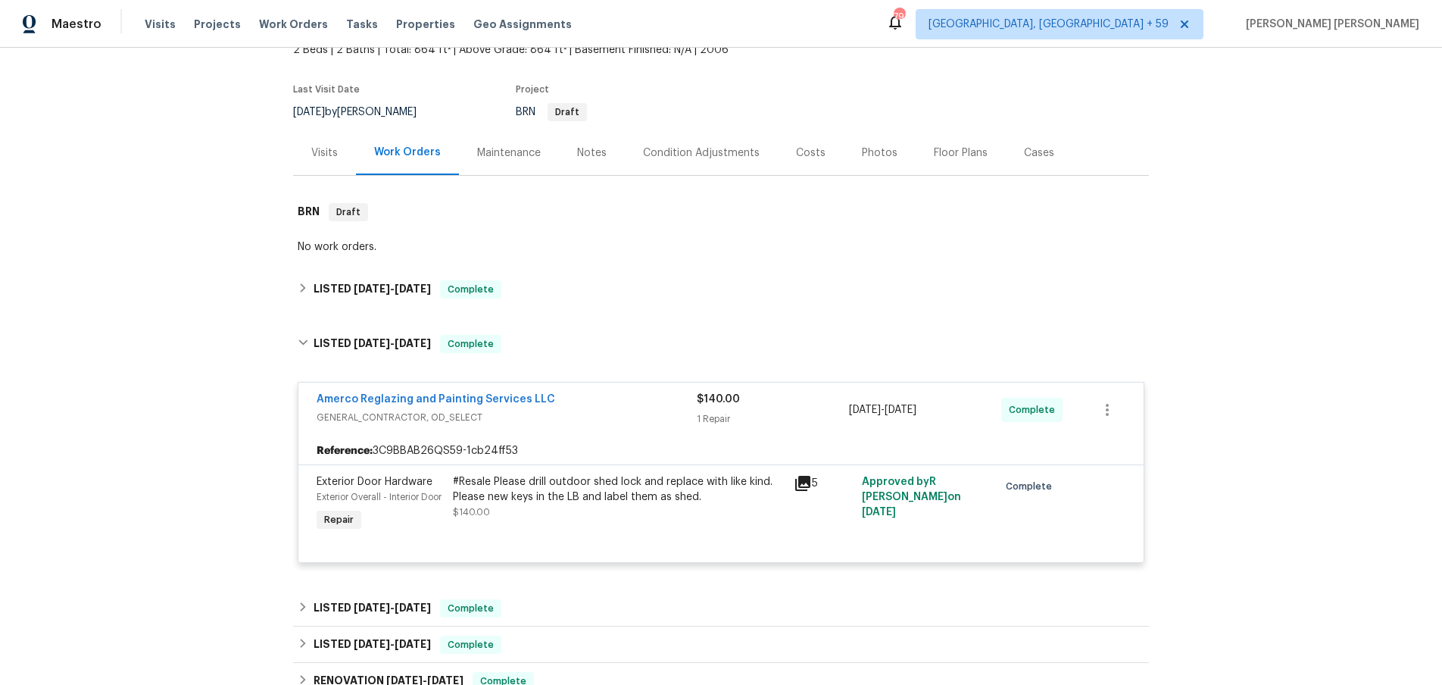
scroll to position [0, 0]
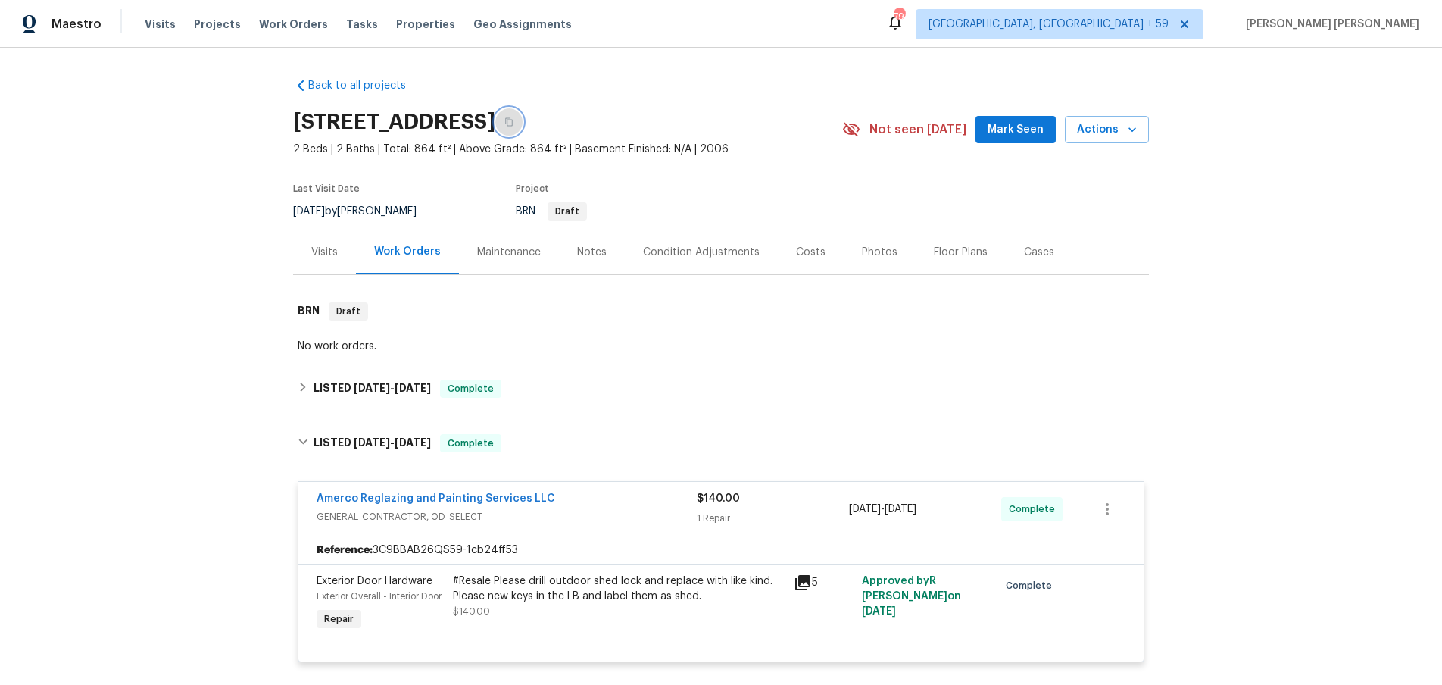
click at [523, 127] on button "button" at bounding box center [508, 121] width 27 height 27
click at [328, 250] on div "Visits" at bounding box center [324, 252] width 27 height 15
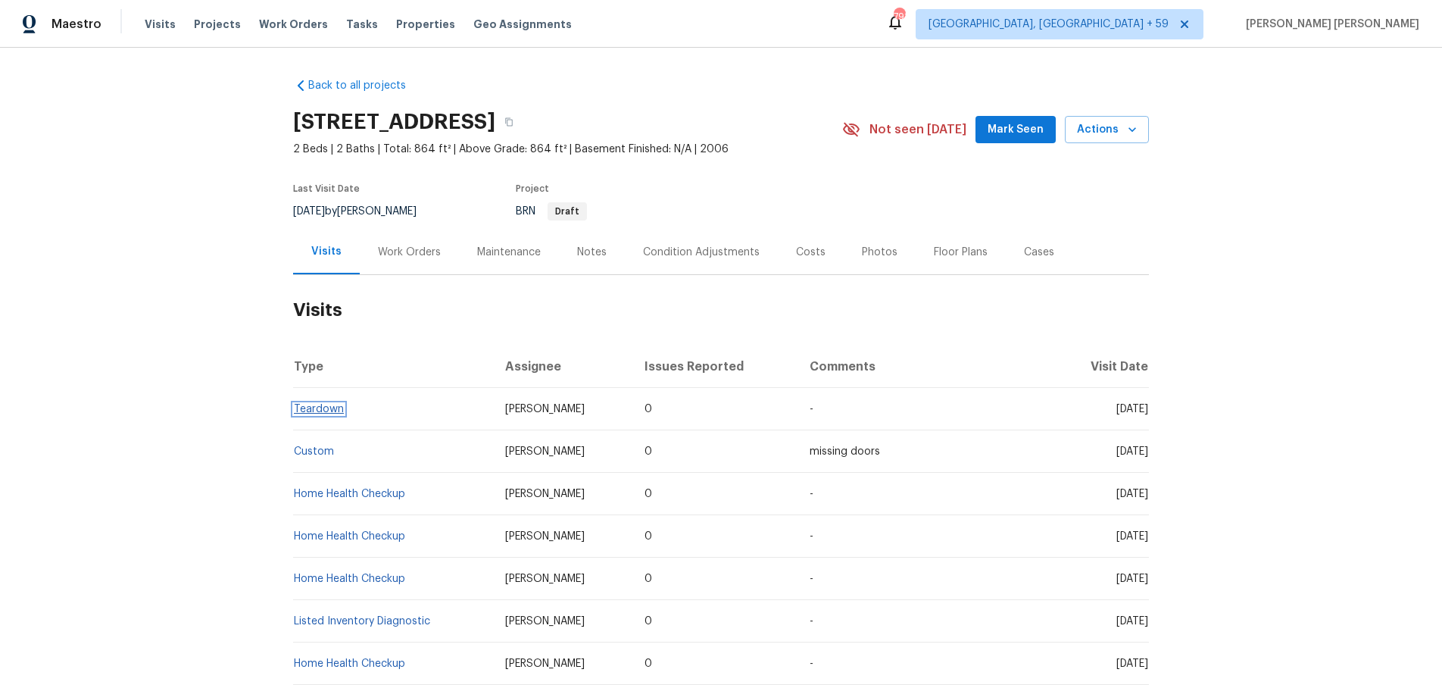
click at [332, 408] on link "Teardown" at bounding box center [319, 409] width 50 height 11
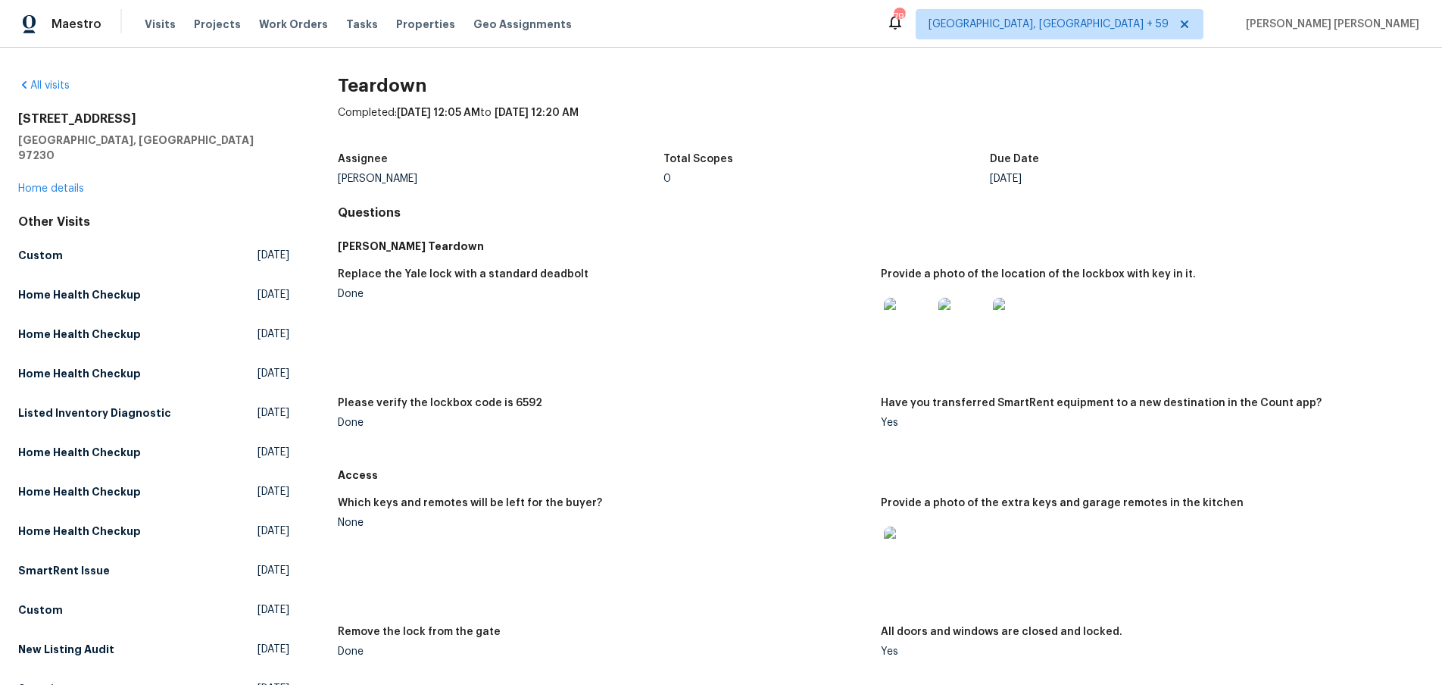
click at [971, 323] on img at bounding box center [963, 322] width 48 height 48
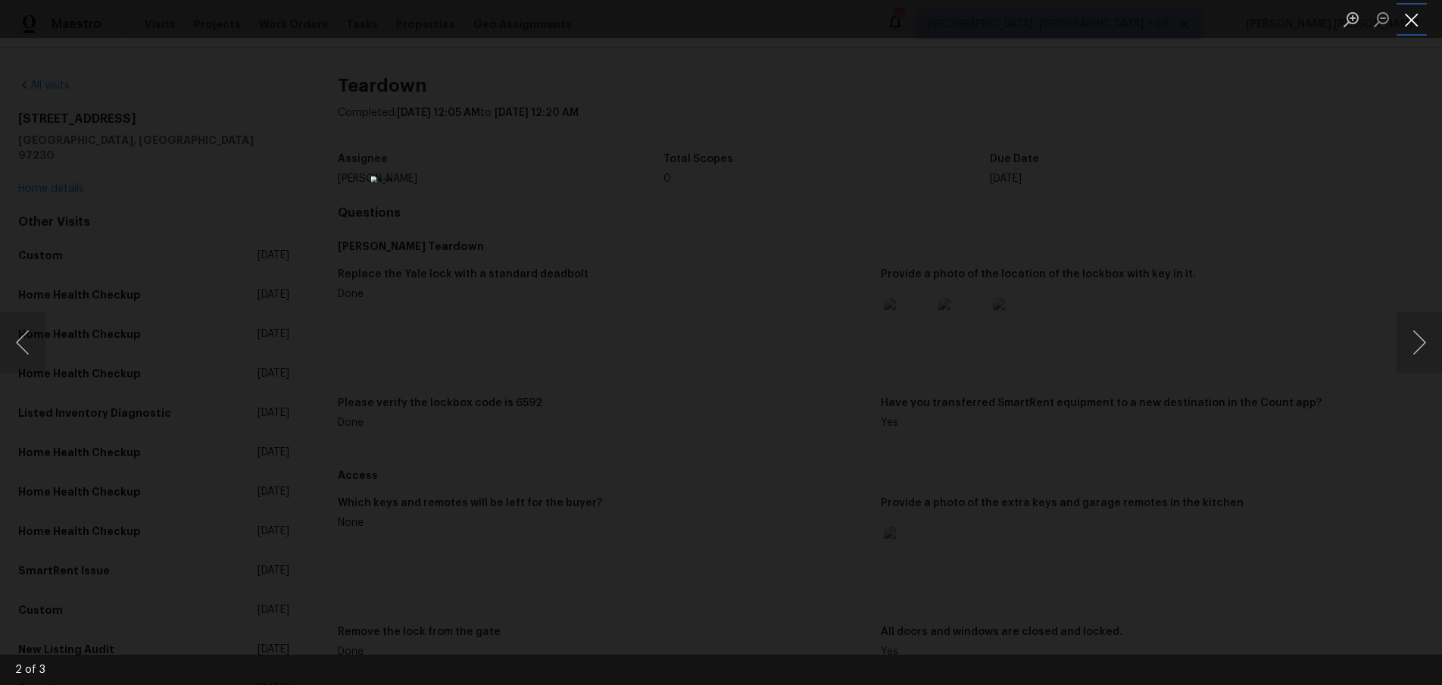
click at [1412, 23] on button "Close lightbox" at bounding box center [1412, 19] width 30 height 27
